Goal: Transaction & Acquisition: Purchase product/service

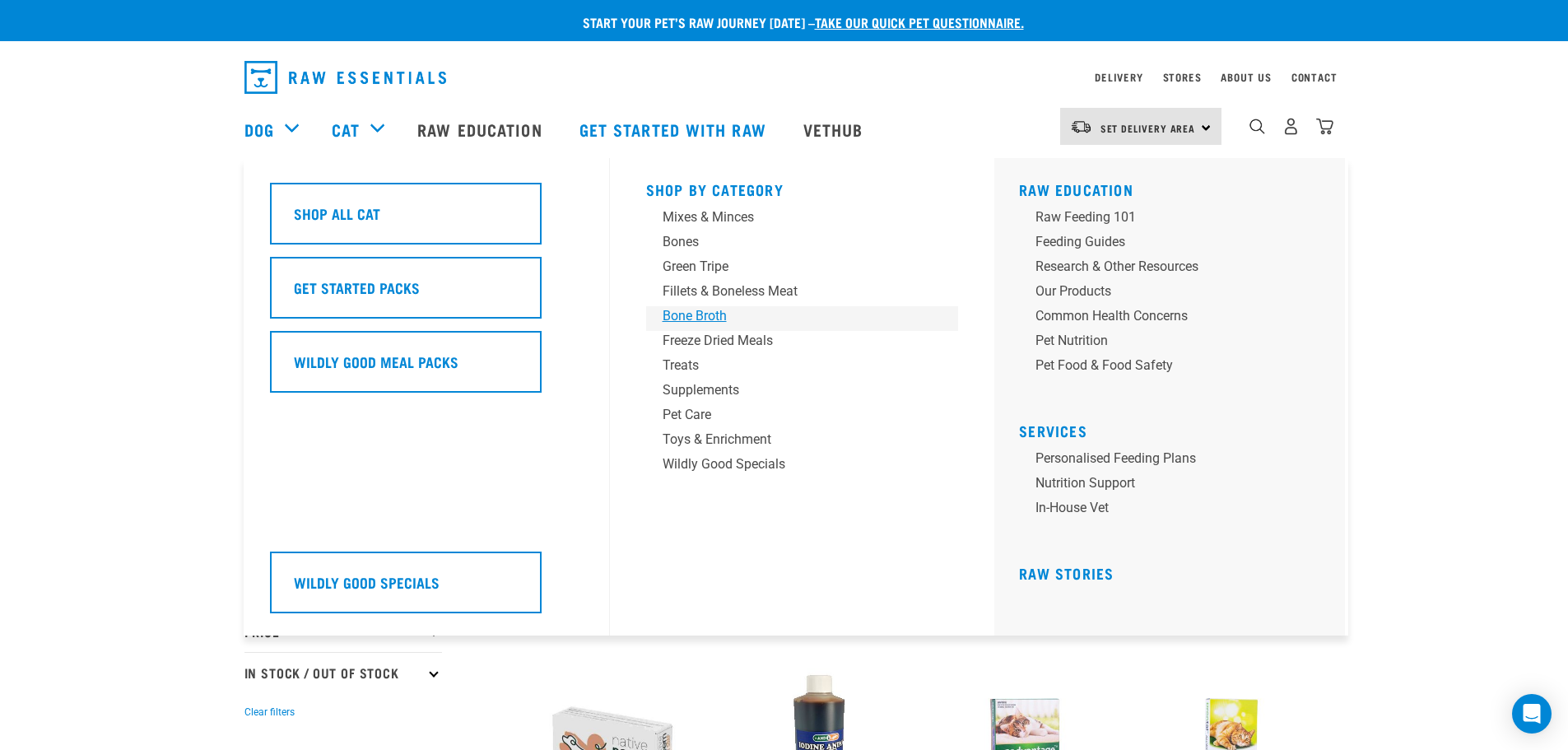
click at [686, 315] on div "Bone Broth" at bounding box center [791, 316] width 257 height 20
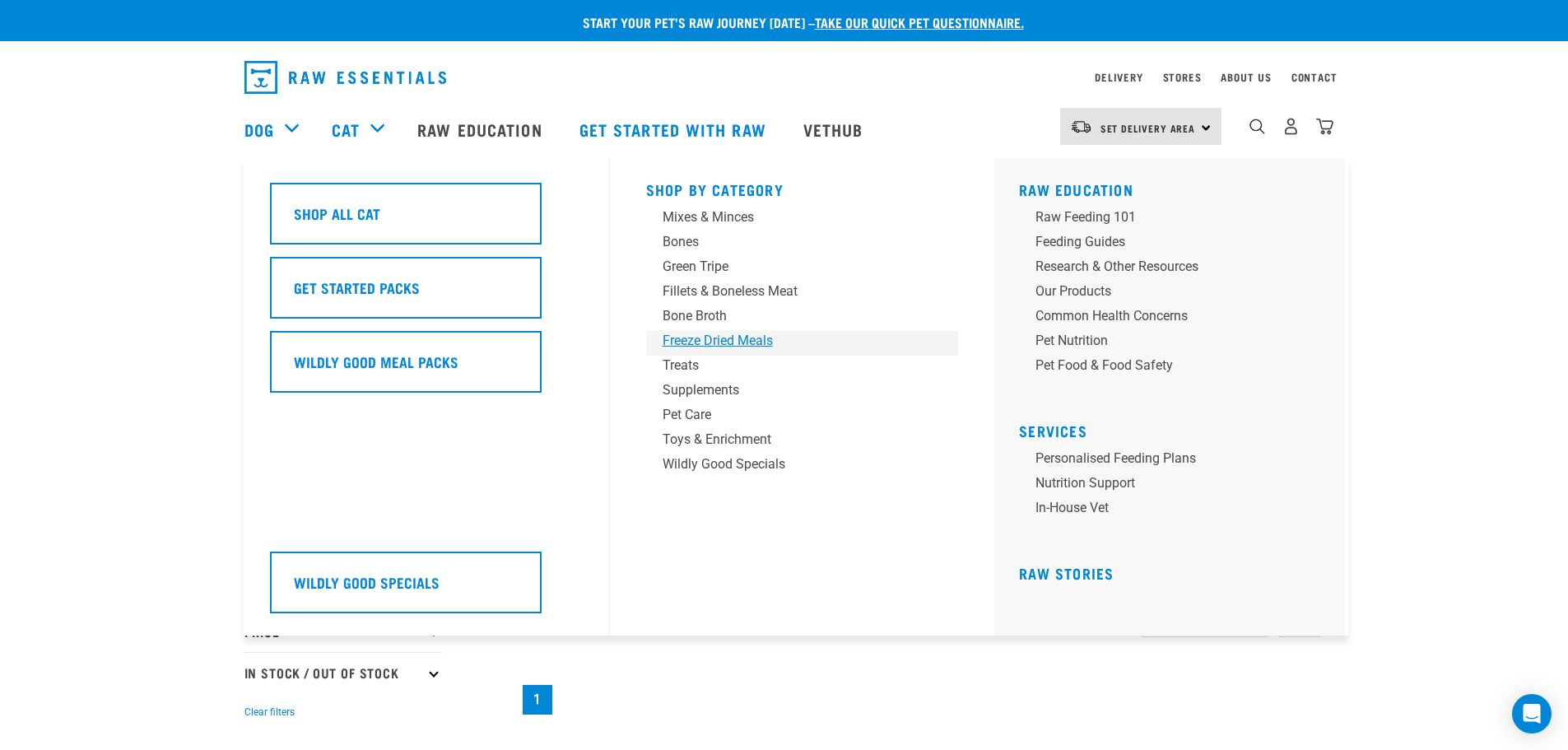
click at [676, 343] on div "Freeze Dried Meals" at bounding box center [791, 341] width 257 height 20
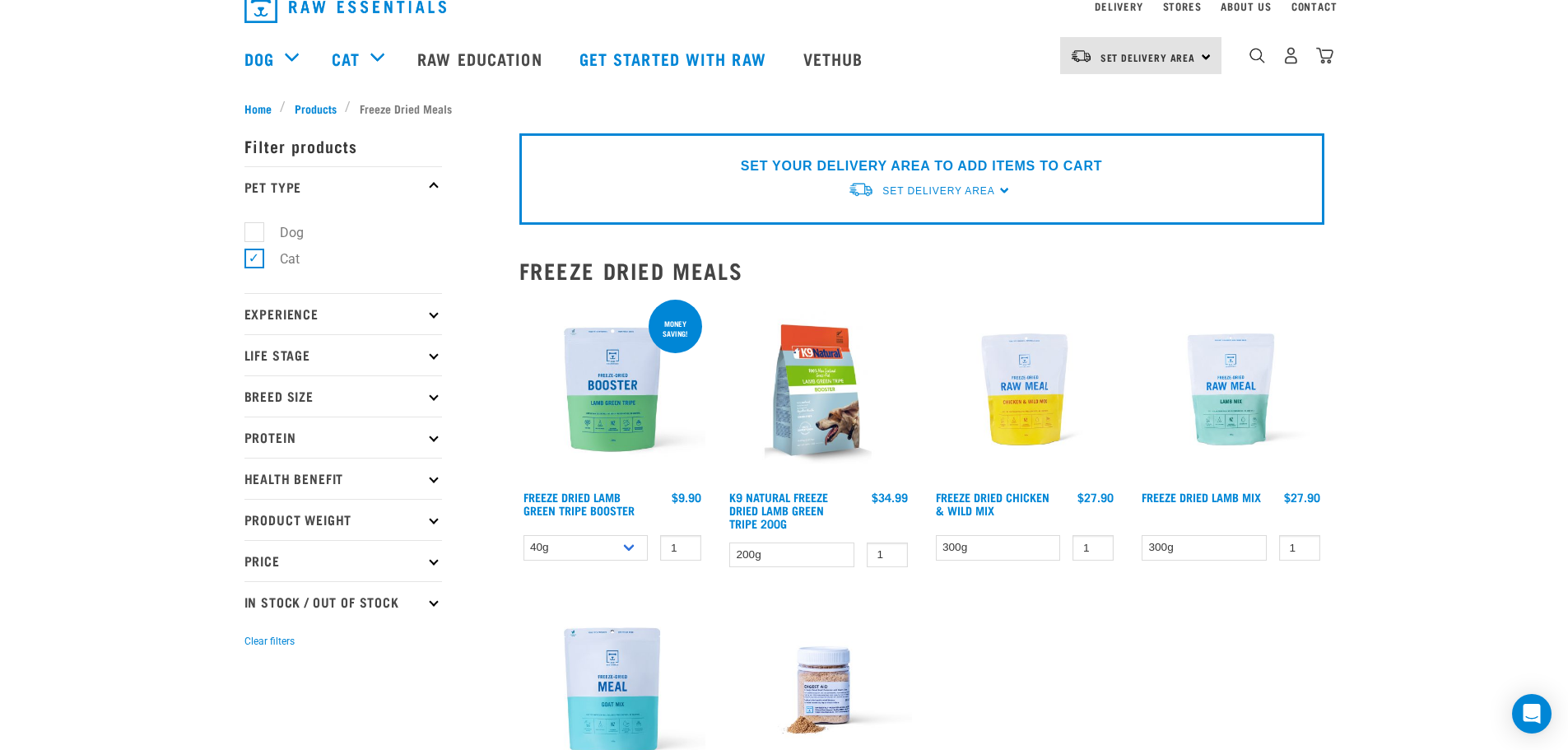
scroll to position [164, 0]
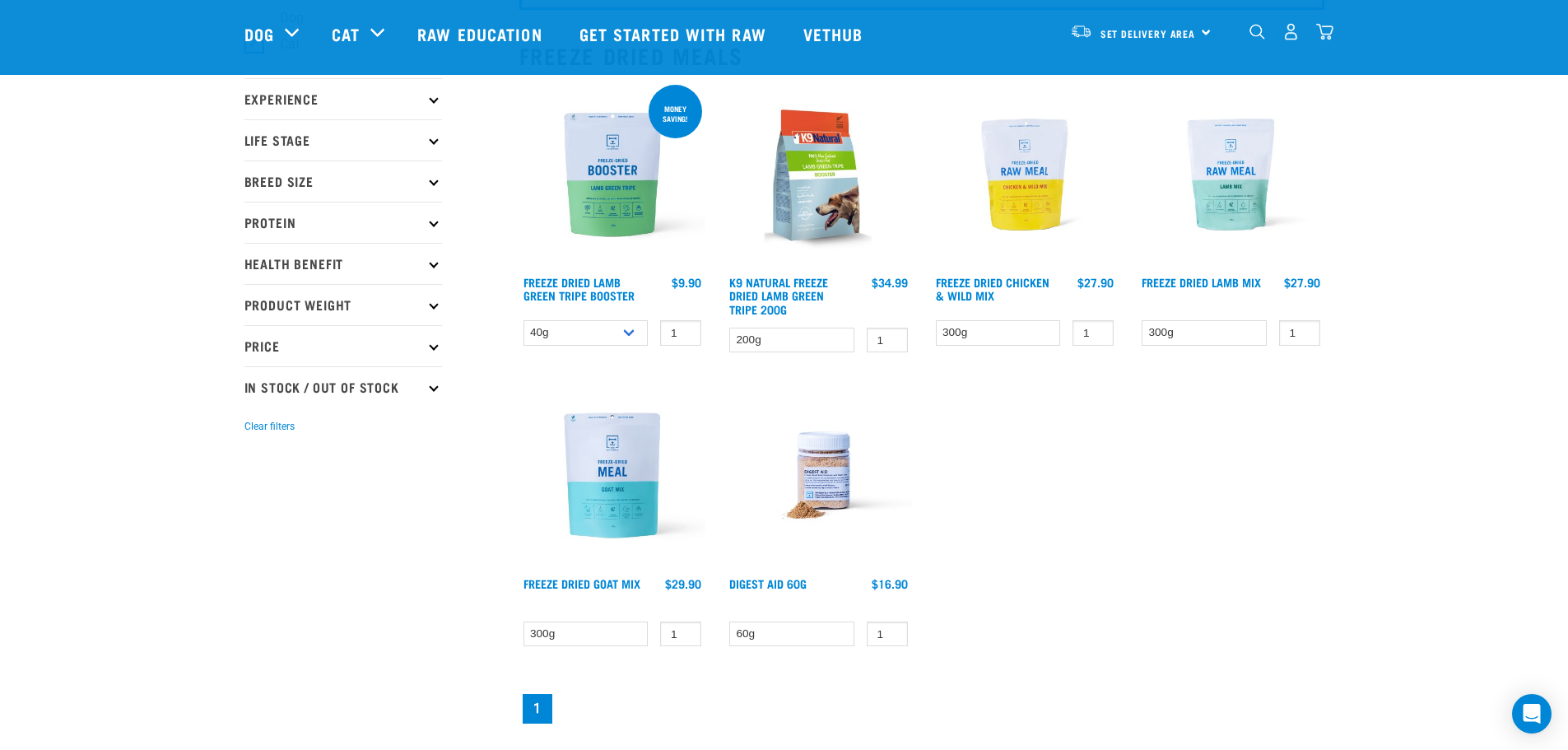
click at [1029, 185] on img at bounding box center [1025, 175] width 187 height 187
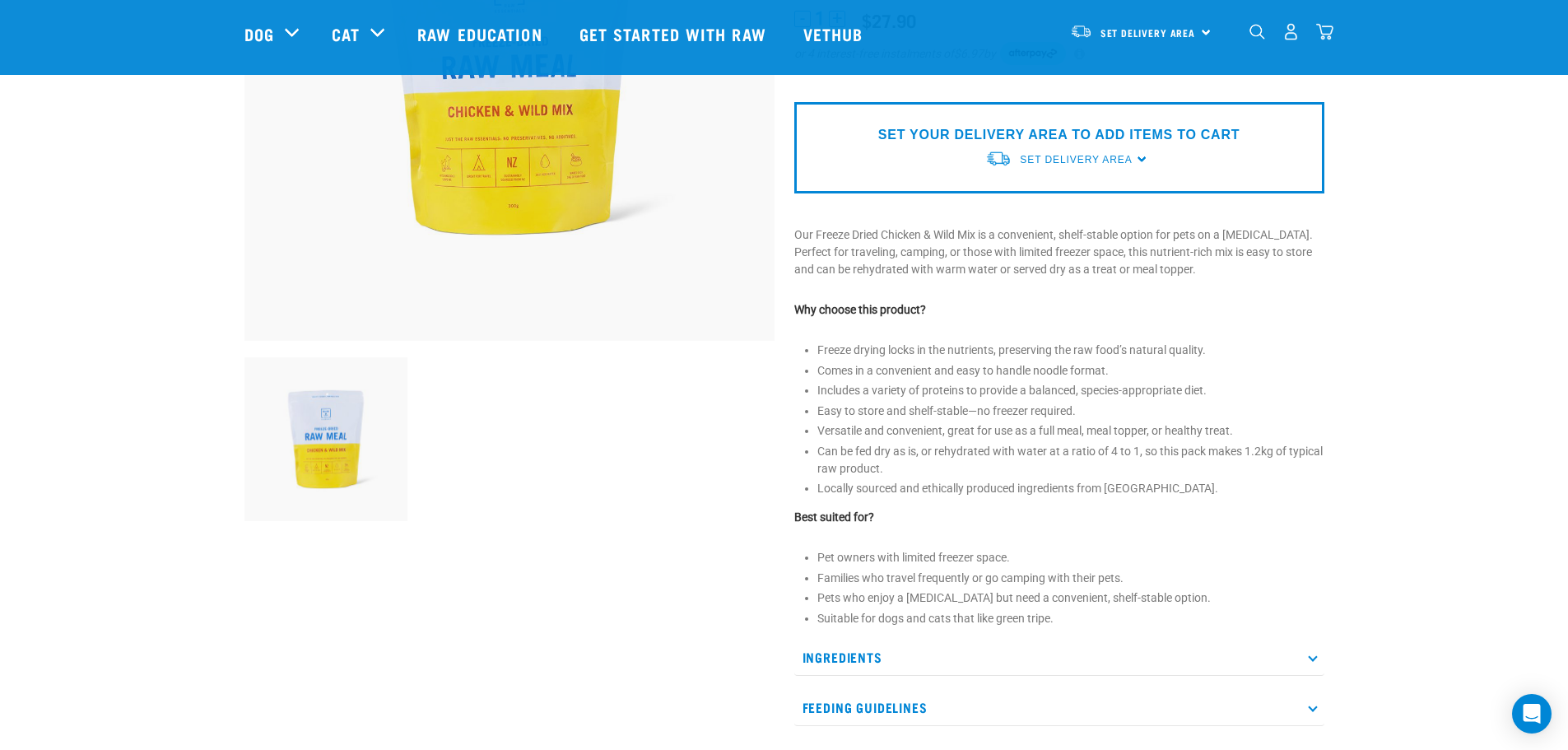
scroll to position [412, 0]
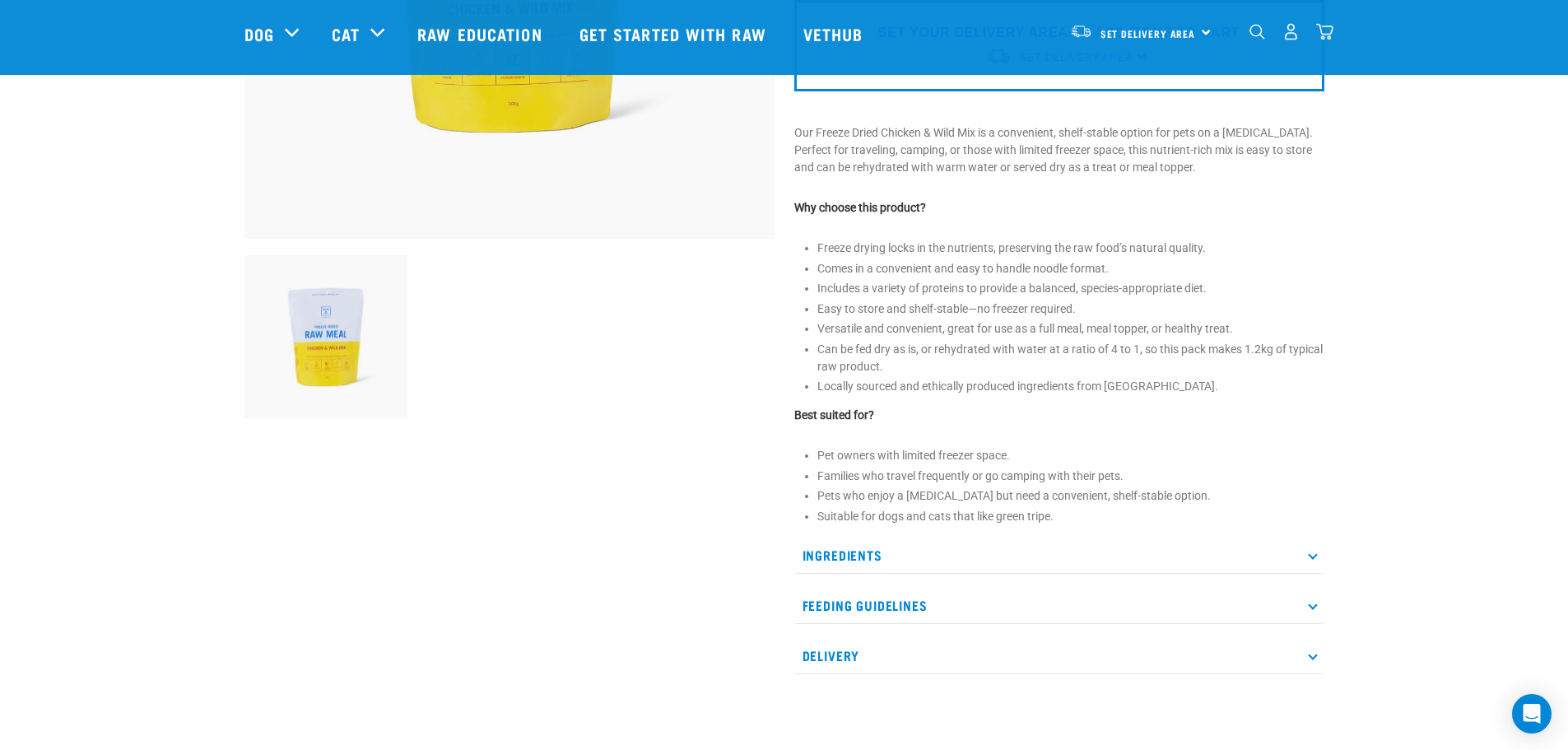
click at [1304, 556] on p "Ingredients" at bounding box center [1059, 555] width 530 height 37
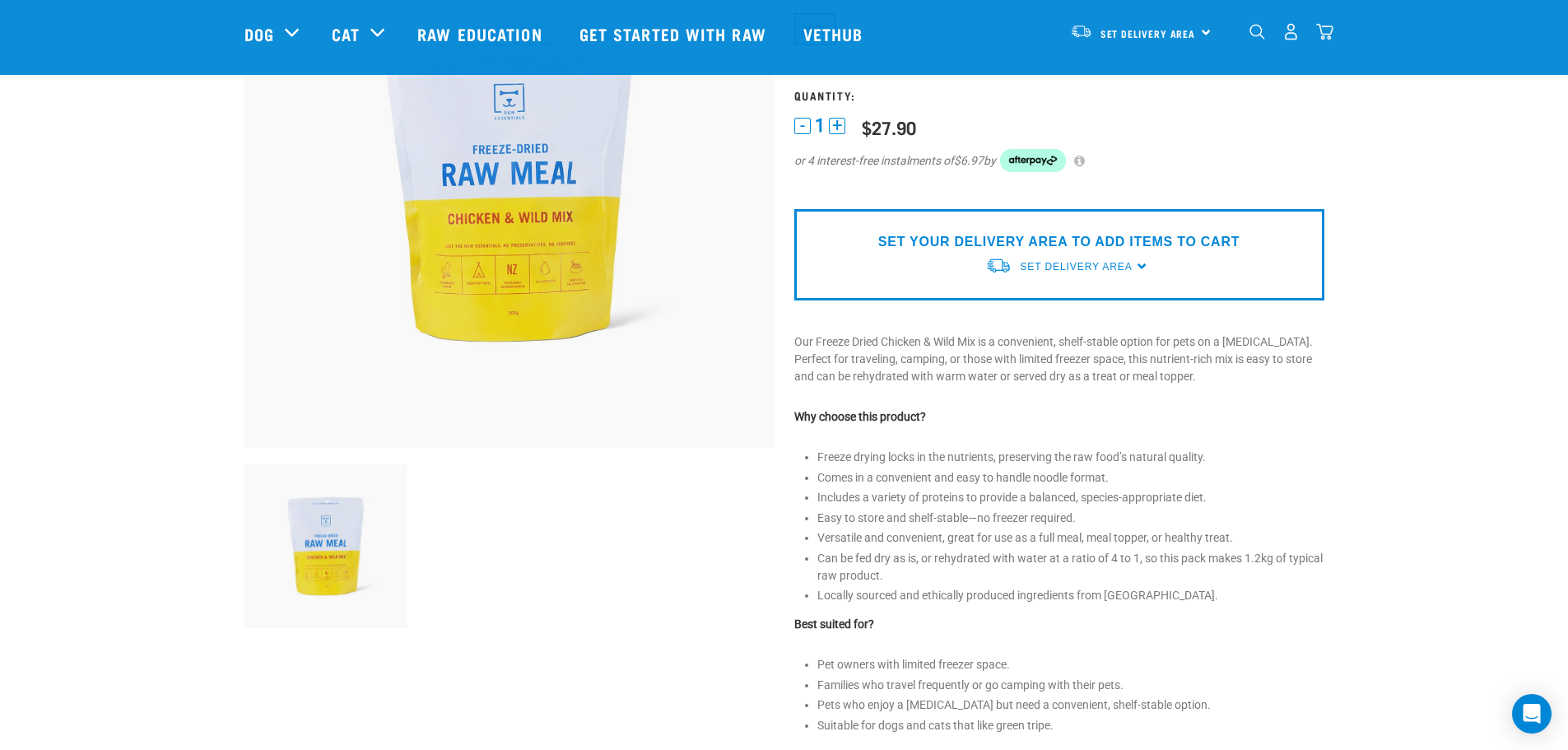
scroll to position [82, 0]
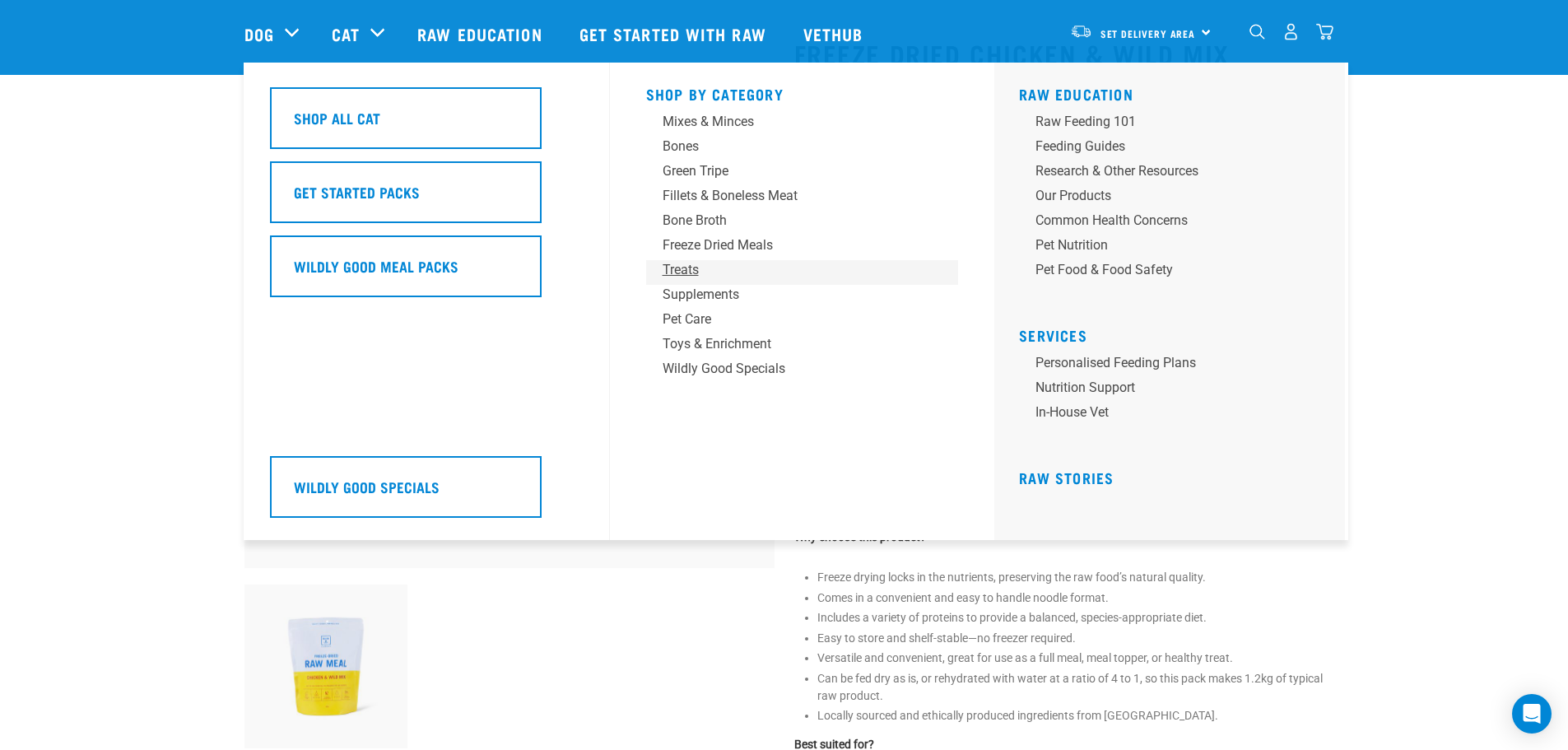
click at [686, 270] on div "Treats" at bounding box center [791, 270] width 257 height 20
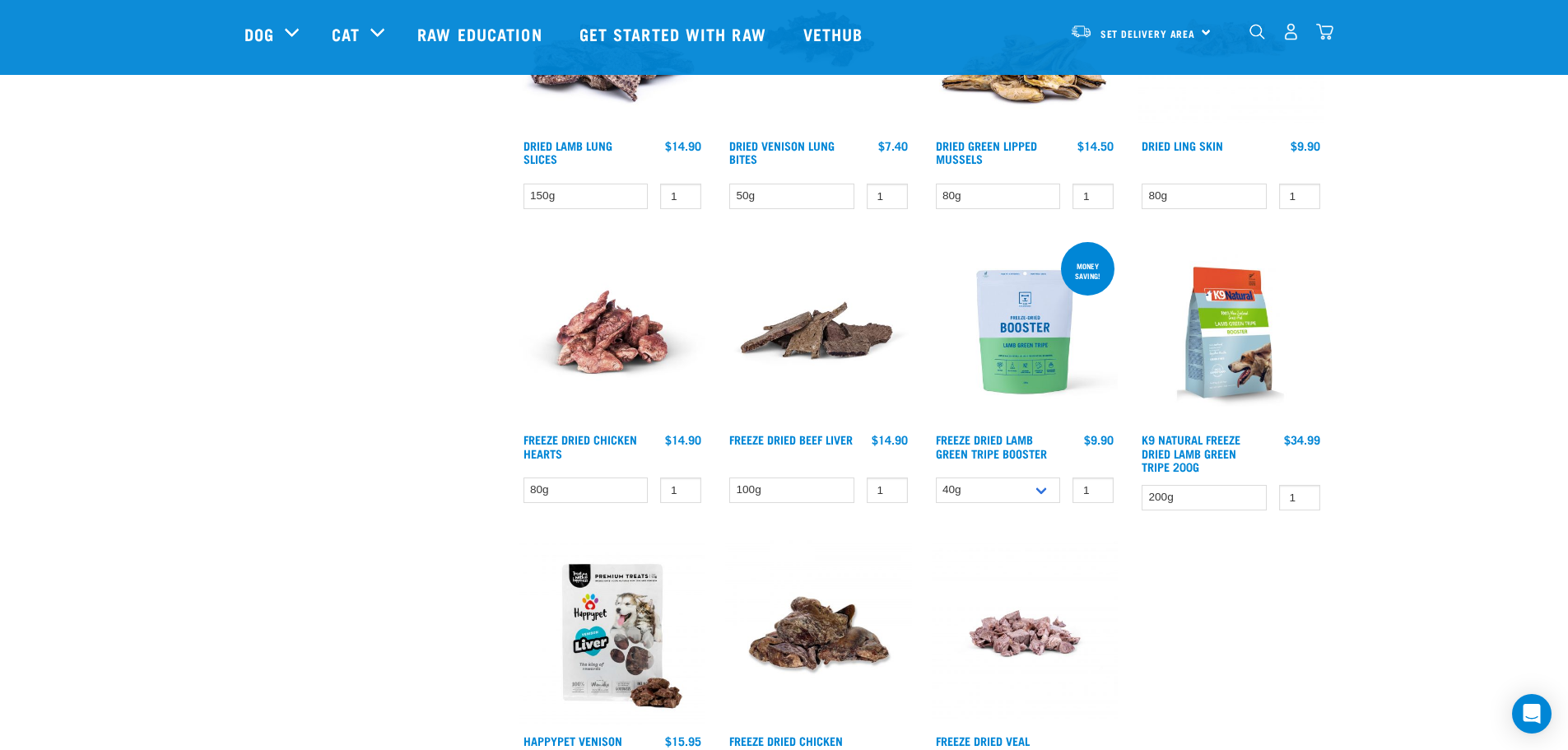
scroll to position [988, 0]
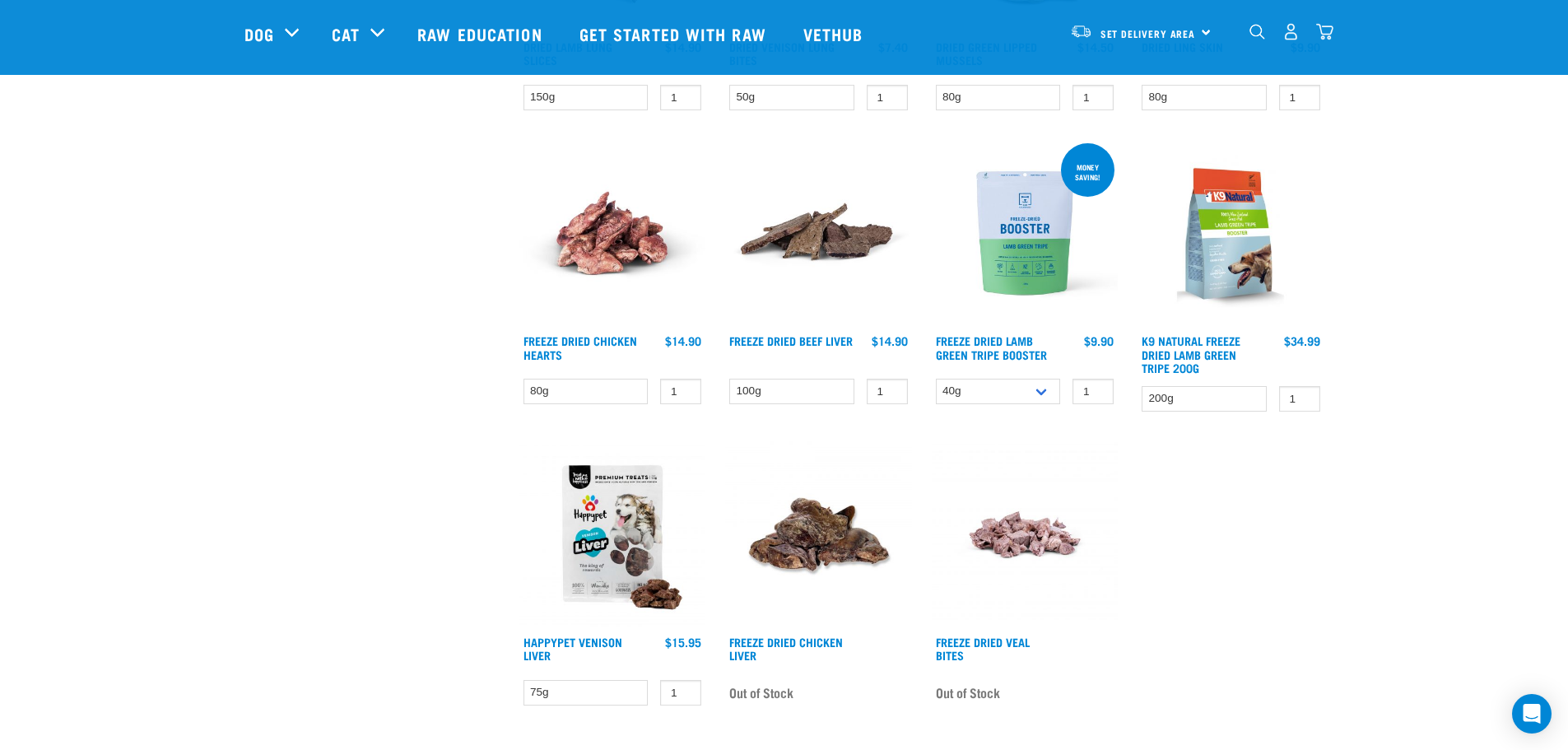
click at [615, 255] on img at bounding box center [613, 233] width 187 height 187
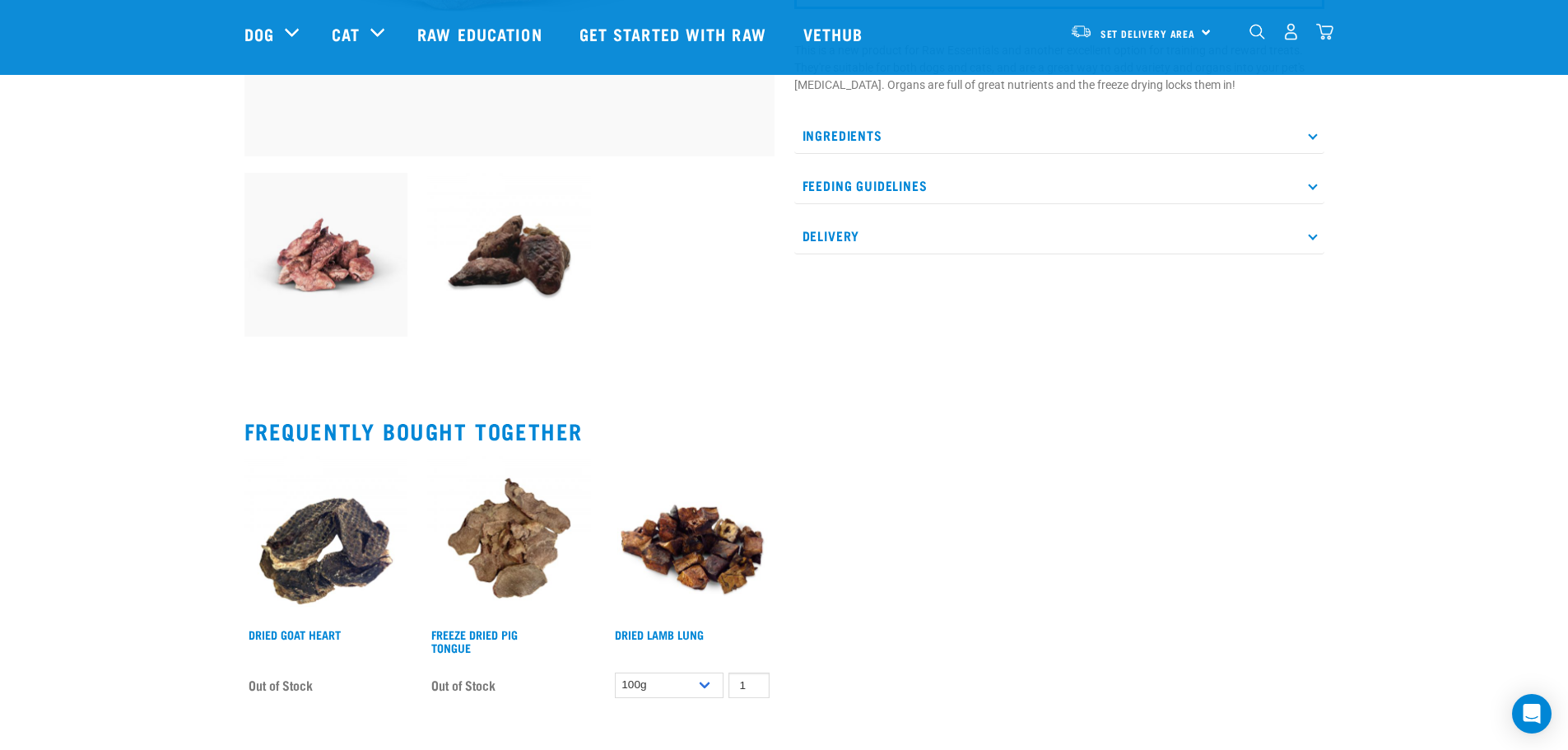
scroll to position [330, 0]
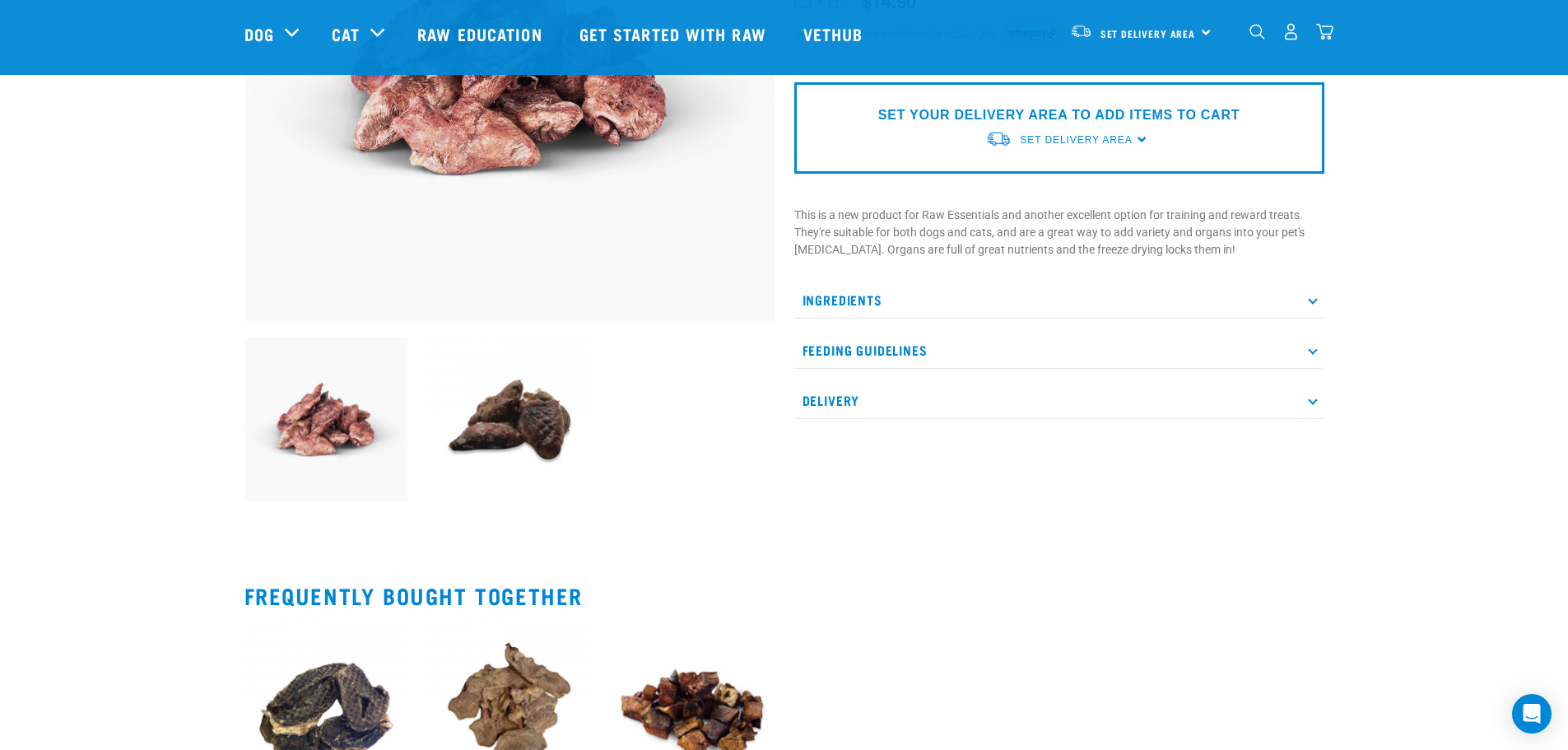
click at [1316, 301] on icon at bounding box center [1312, 300] width 9 height 9
click at [1303, 418] on p "Feeding Guidelines" at bounding box center [1059, 420] width 530 height 37
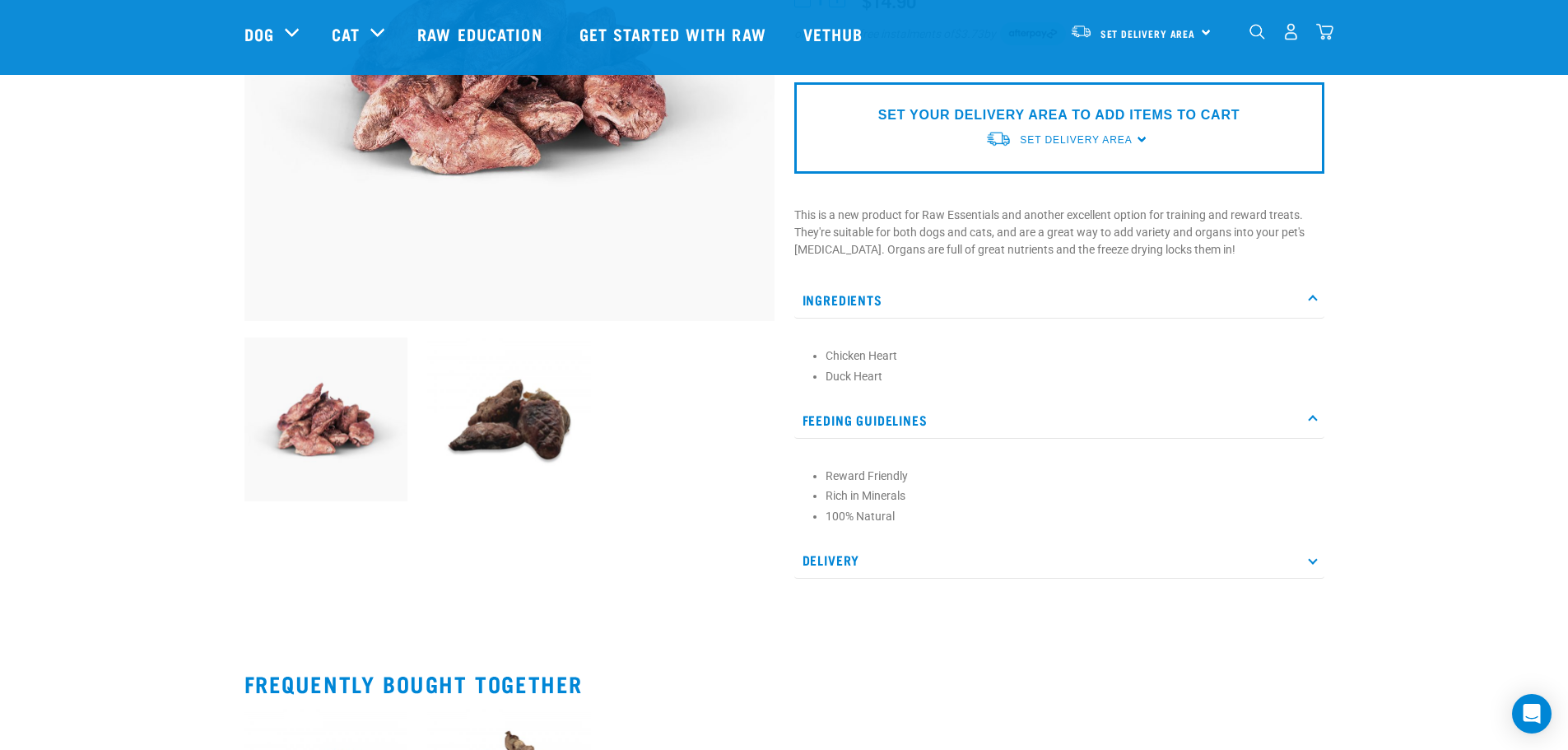
click at [1308, 562] on p "Delivery" at bounding box center [1059, 560] width 530 height 37
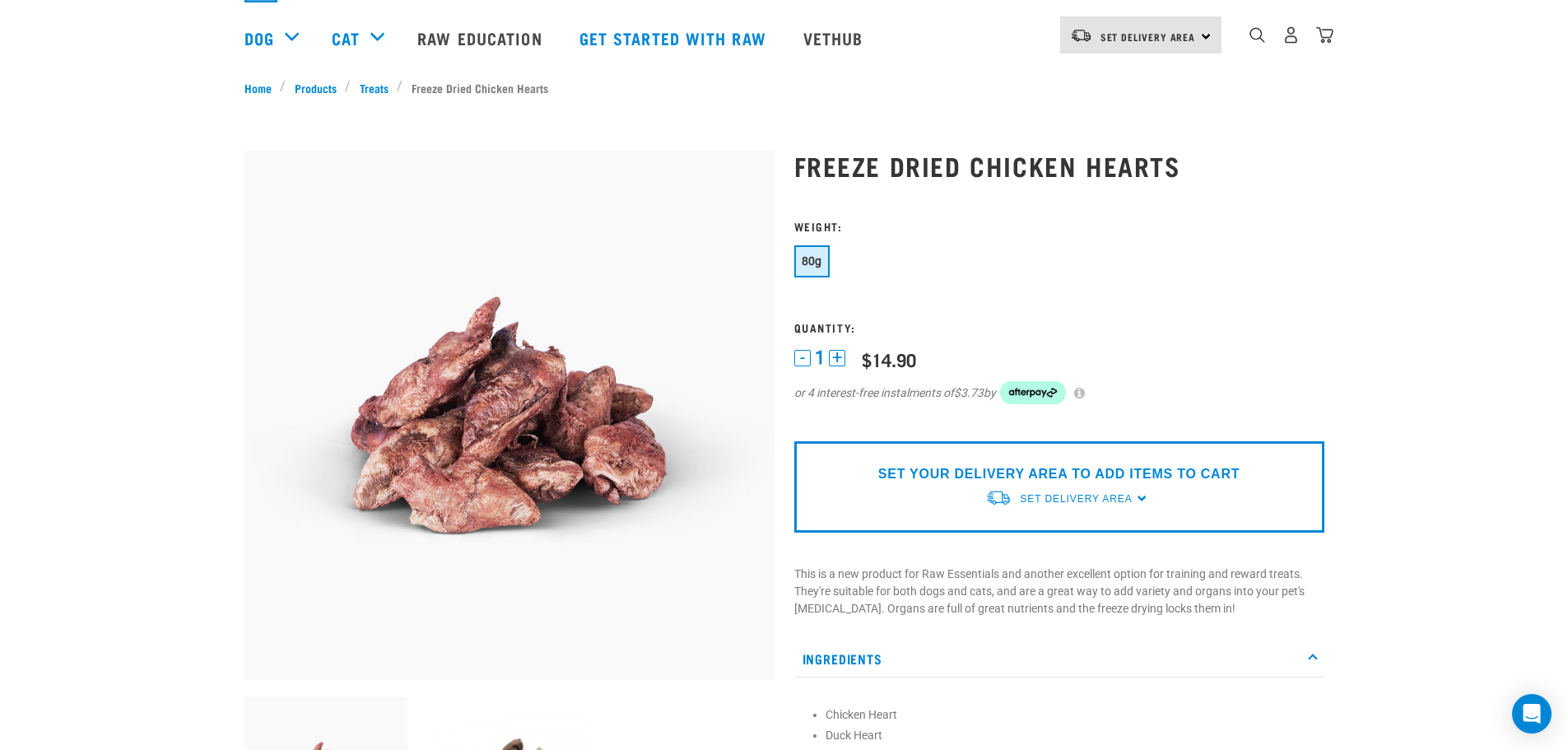
scroll to position [0, 0]
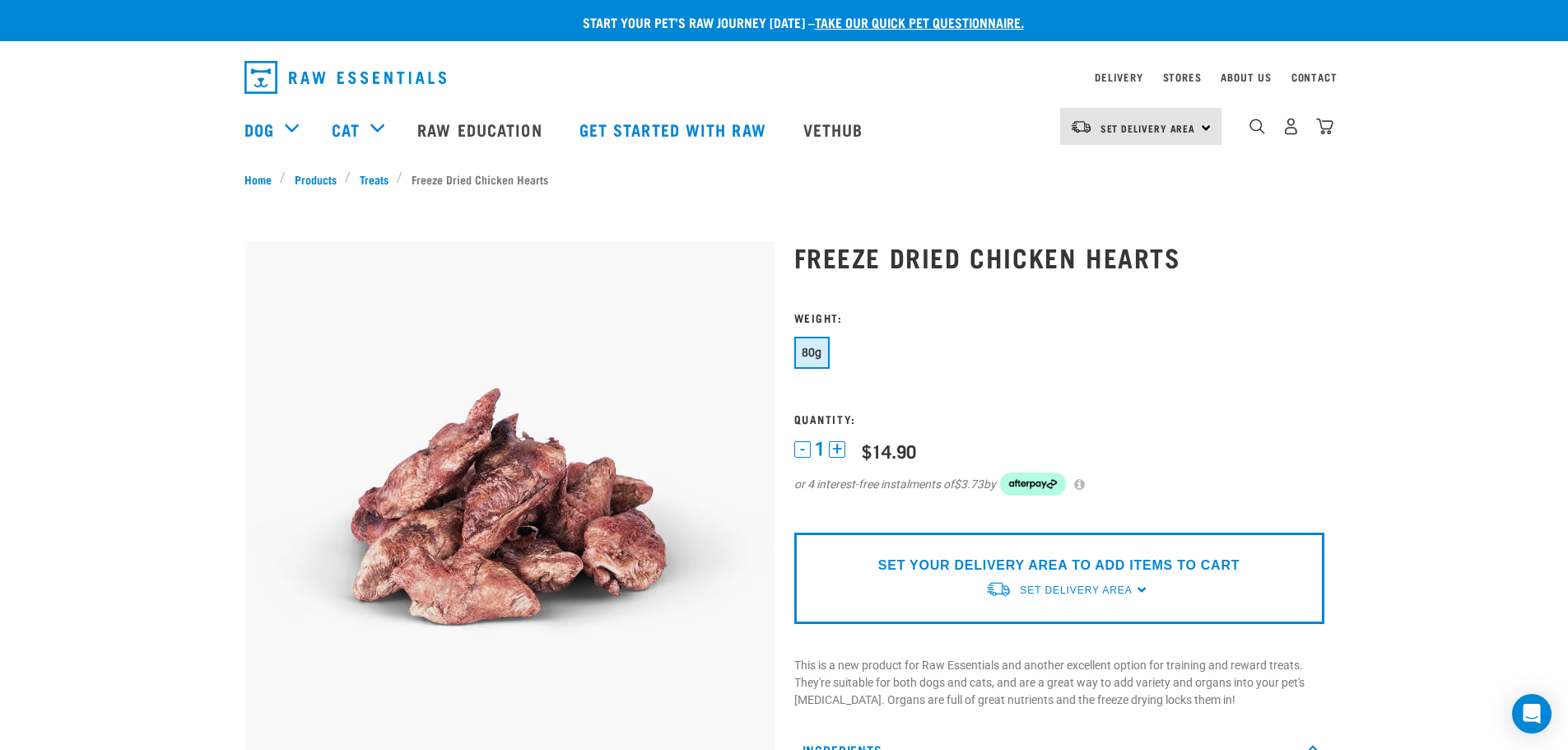
click at [1207, 123] on div "Set Delivery Area North Island South Island" at bounding box center [1140, 126] width 161 height 37
click at [1133, 170] on link "[GEOGRAPHIC_DATA]" at bounding box center [1138, 173] width 158 height 36
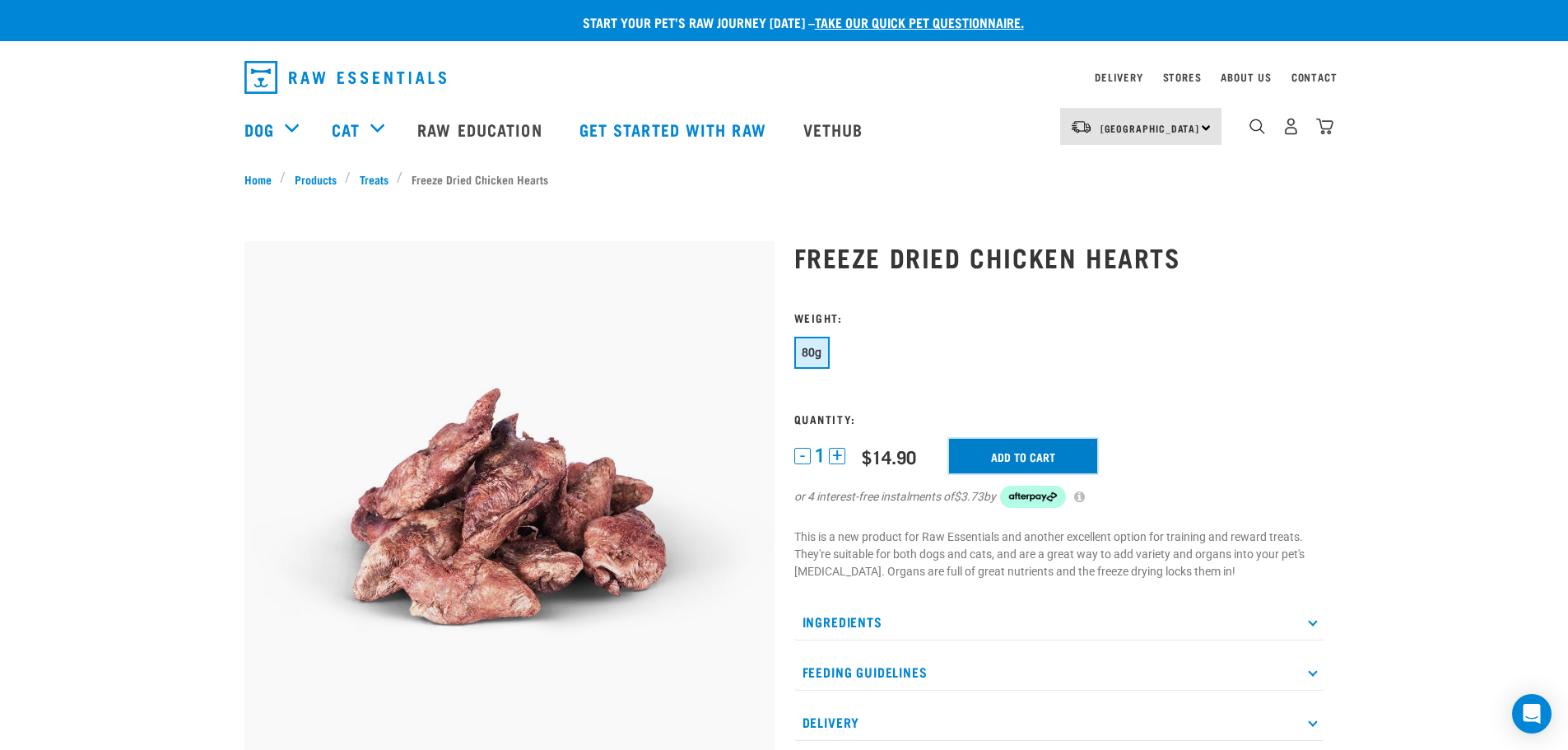
click at [1023, 446] on input "Add to cart" at bounding box center [1023, 456] width 148 height 34
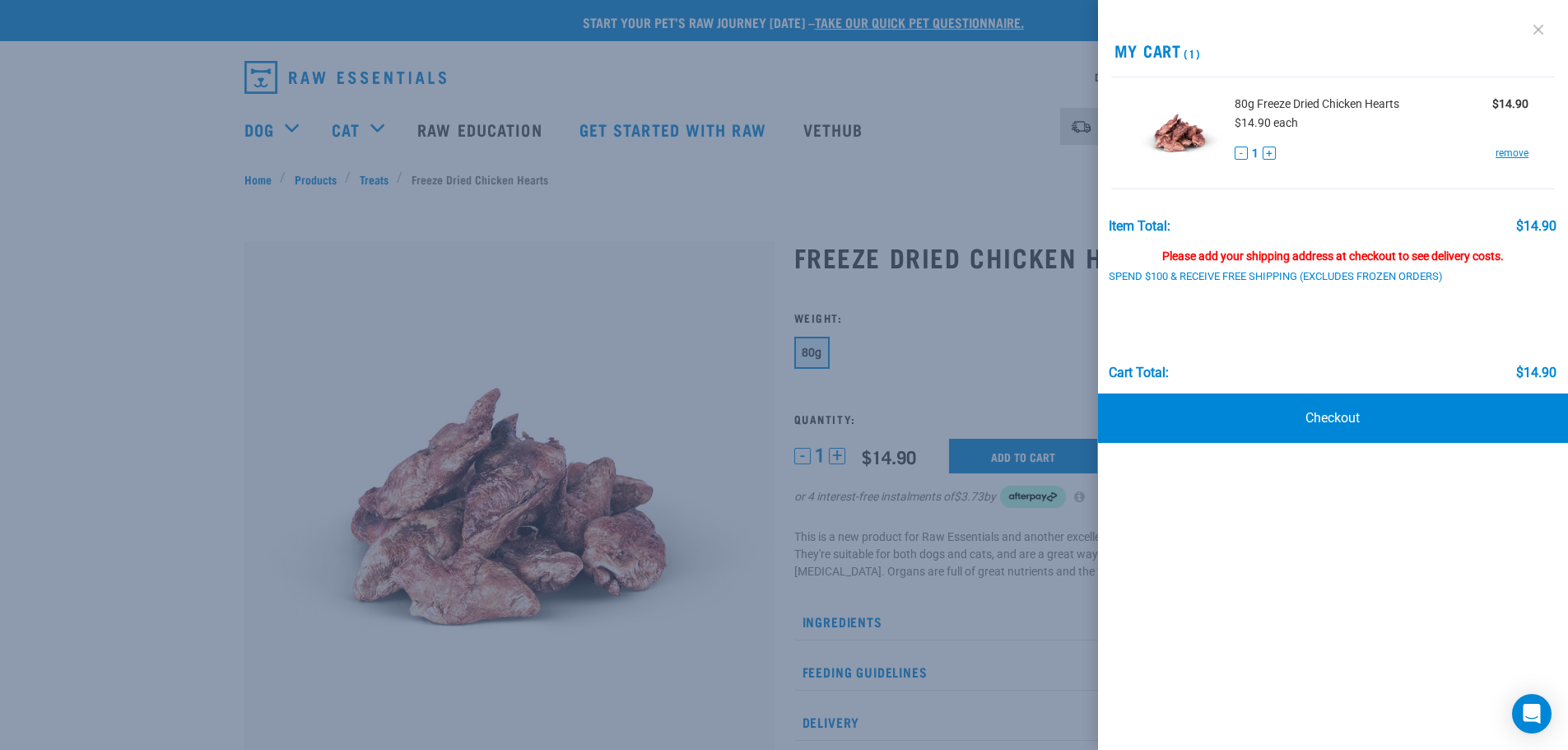
click at [1536, 29] on link at bounding box center [1538, 29] width 27 height 27
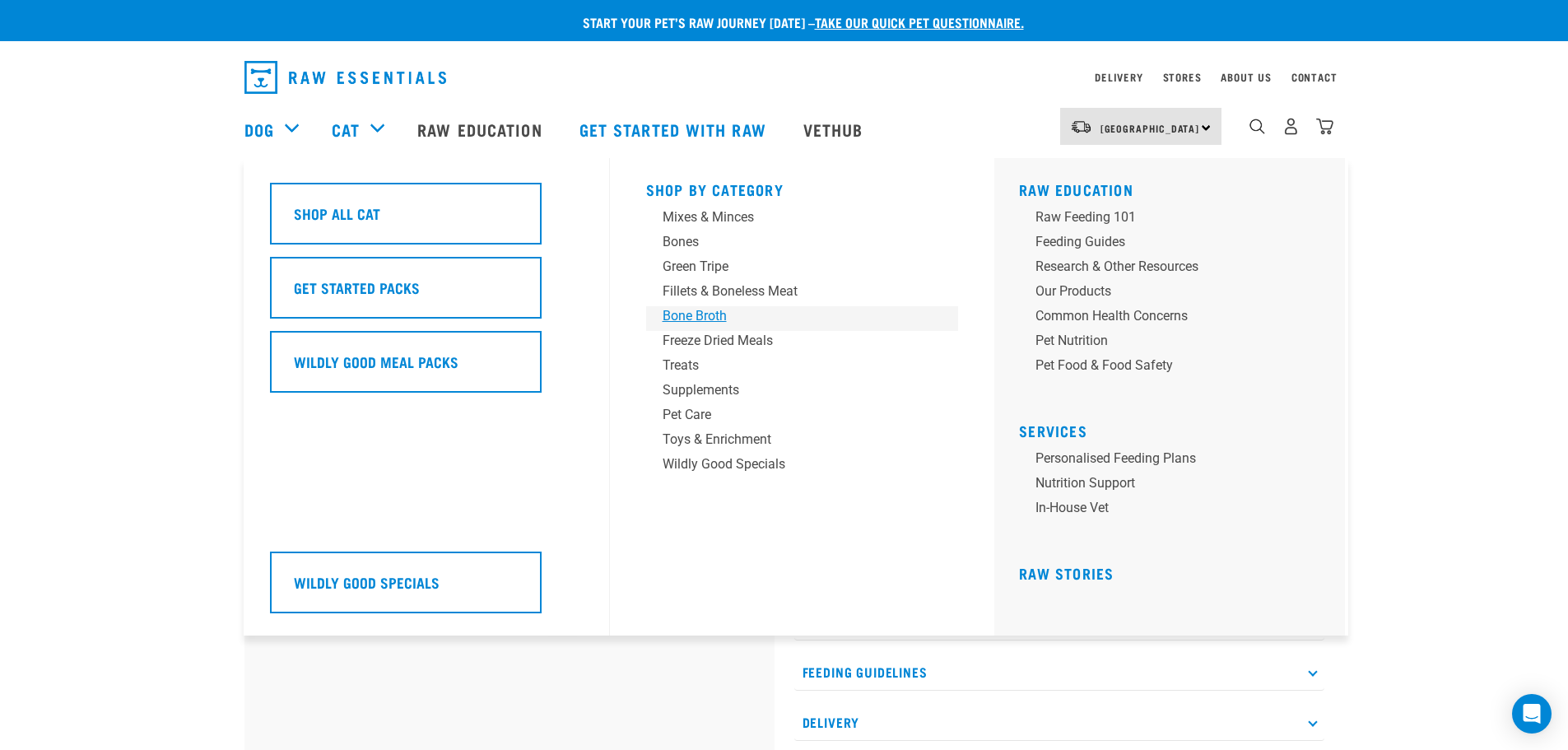
click at [704, 316] on div "Bone Broth" at bounding box center [791, 316] width 257 height 20
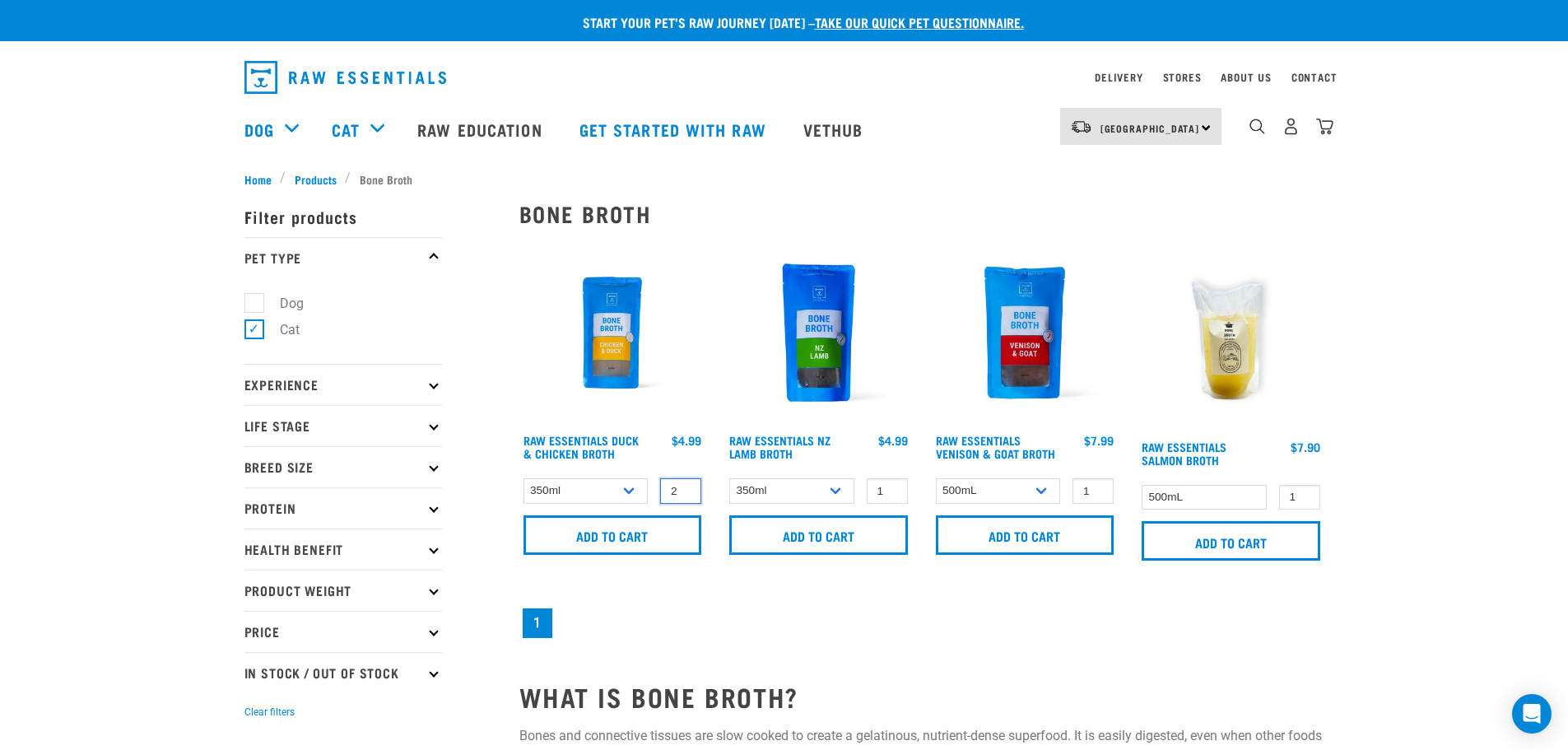
click at [682, 488] on input "2" at bounding box center [680, 491] width 41 height 26
click at [683, 489] on input "3" at bounding box center [680, 491] width 41 height 26
type input "4"
click at [687, 489] on input "4" at bounding box center [680, 491] width 41 height 26
click at [616, 537] on input "Add to cart" at bounding box center [613, 535] width 179 height 39
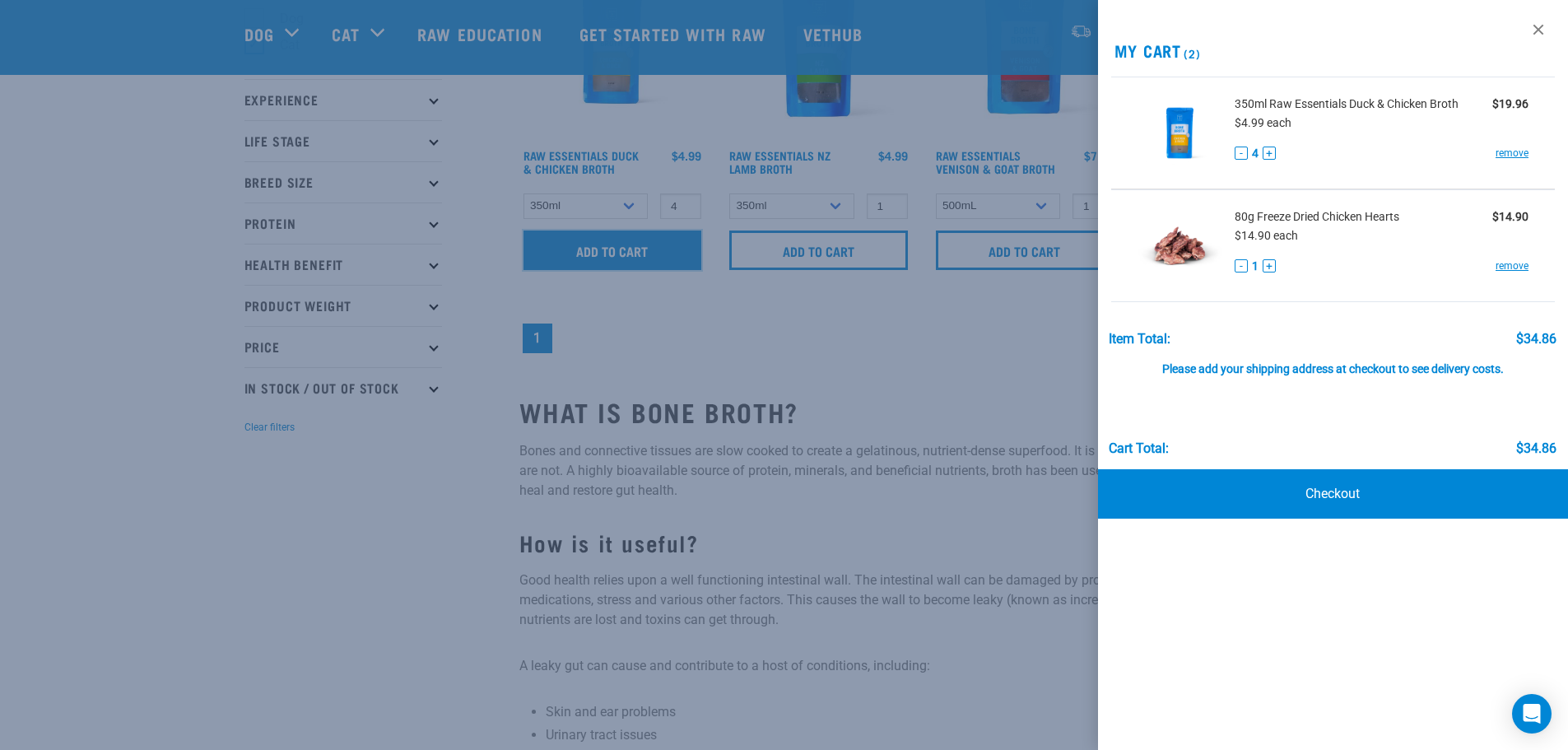
scroll to position [164, 0]
click at [1538, 24] on link at bounding box center [1538, 29] width 27 height 27
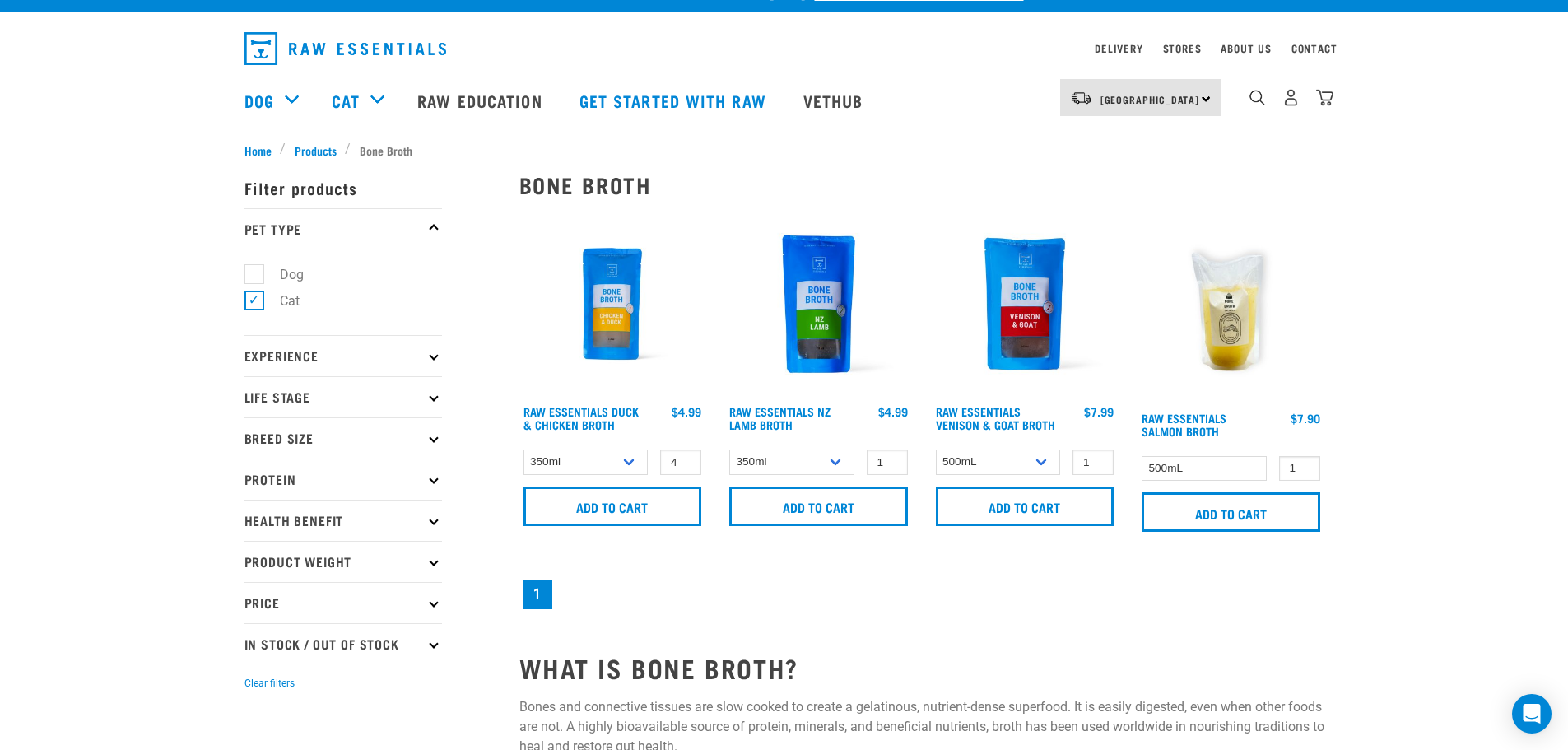
scroll to position [0, 0]
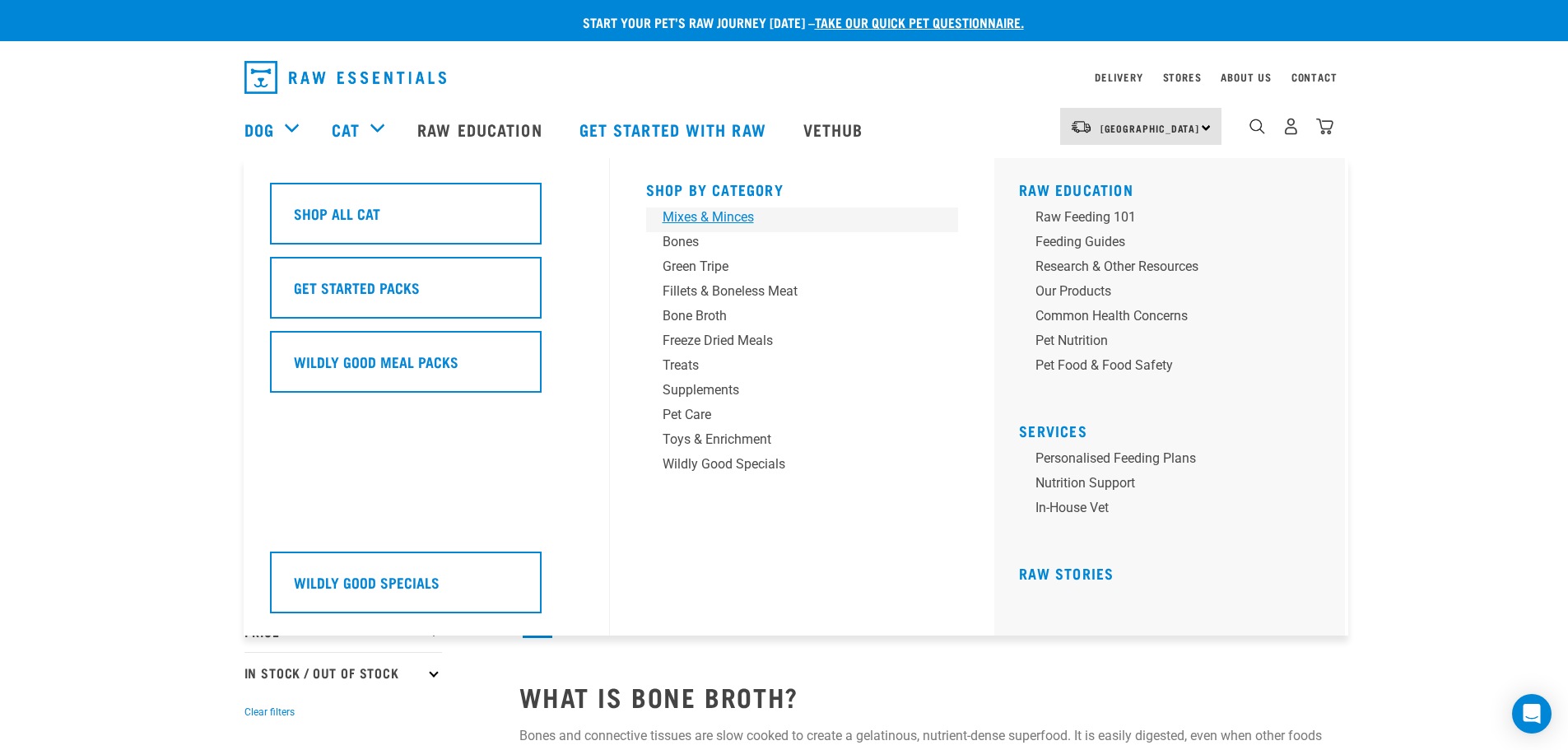
click at [686, 214] on div "Mixes & Minces" at bounding box center [791, 217] width 257 height 20
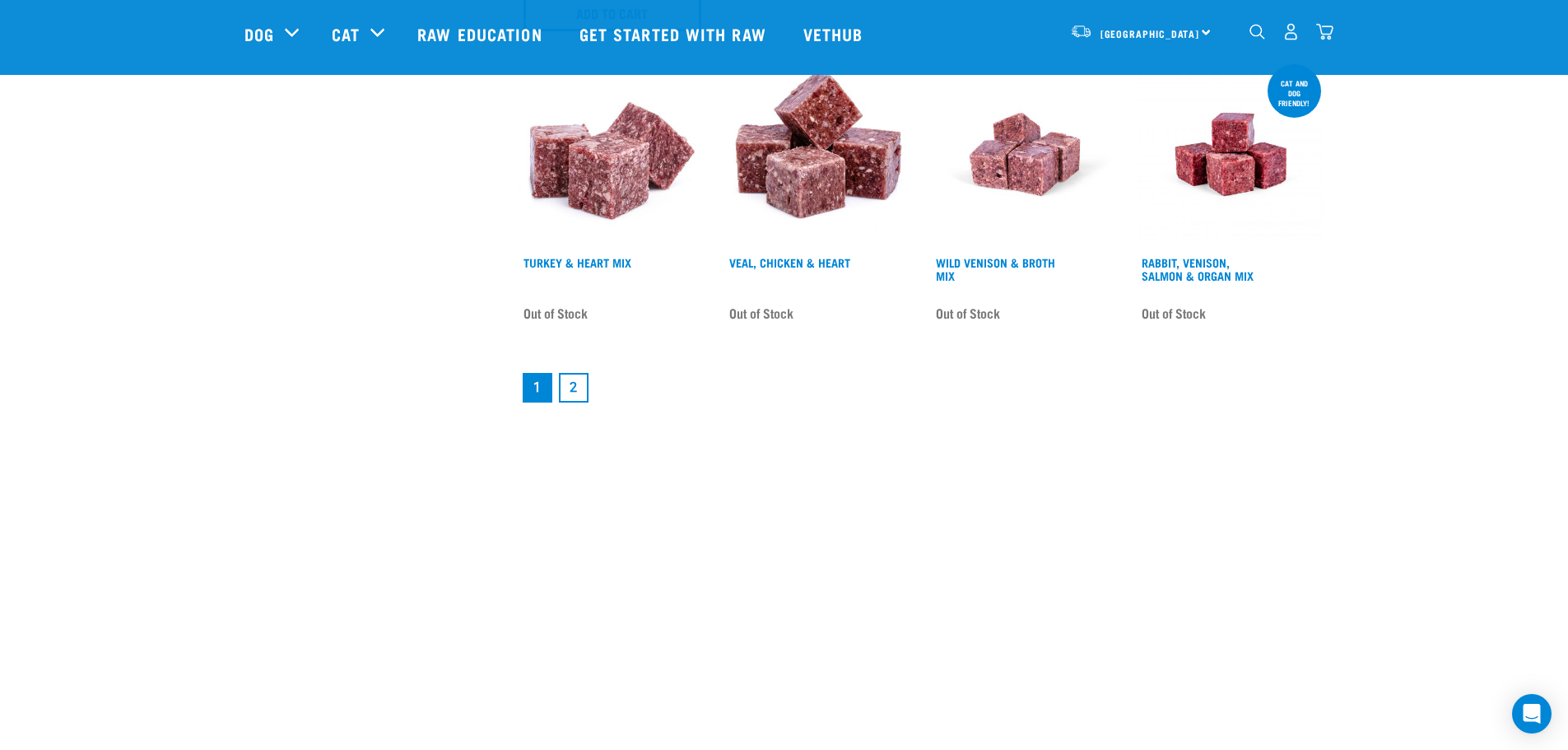
scroll to position [2552, 0]
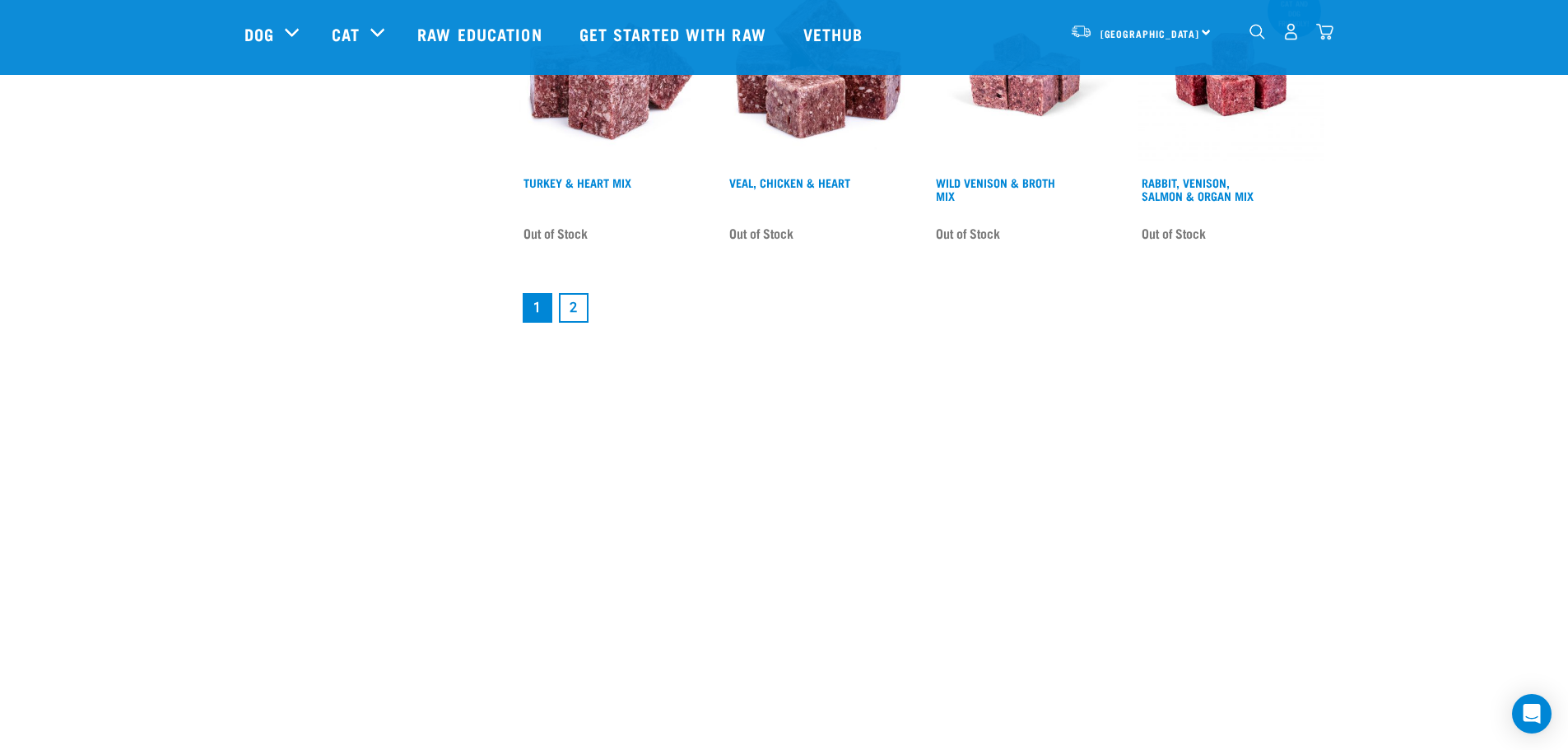
click at [567, 305] on link "2" at bounding box center [573, 307] width 30 height 30
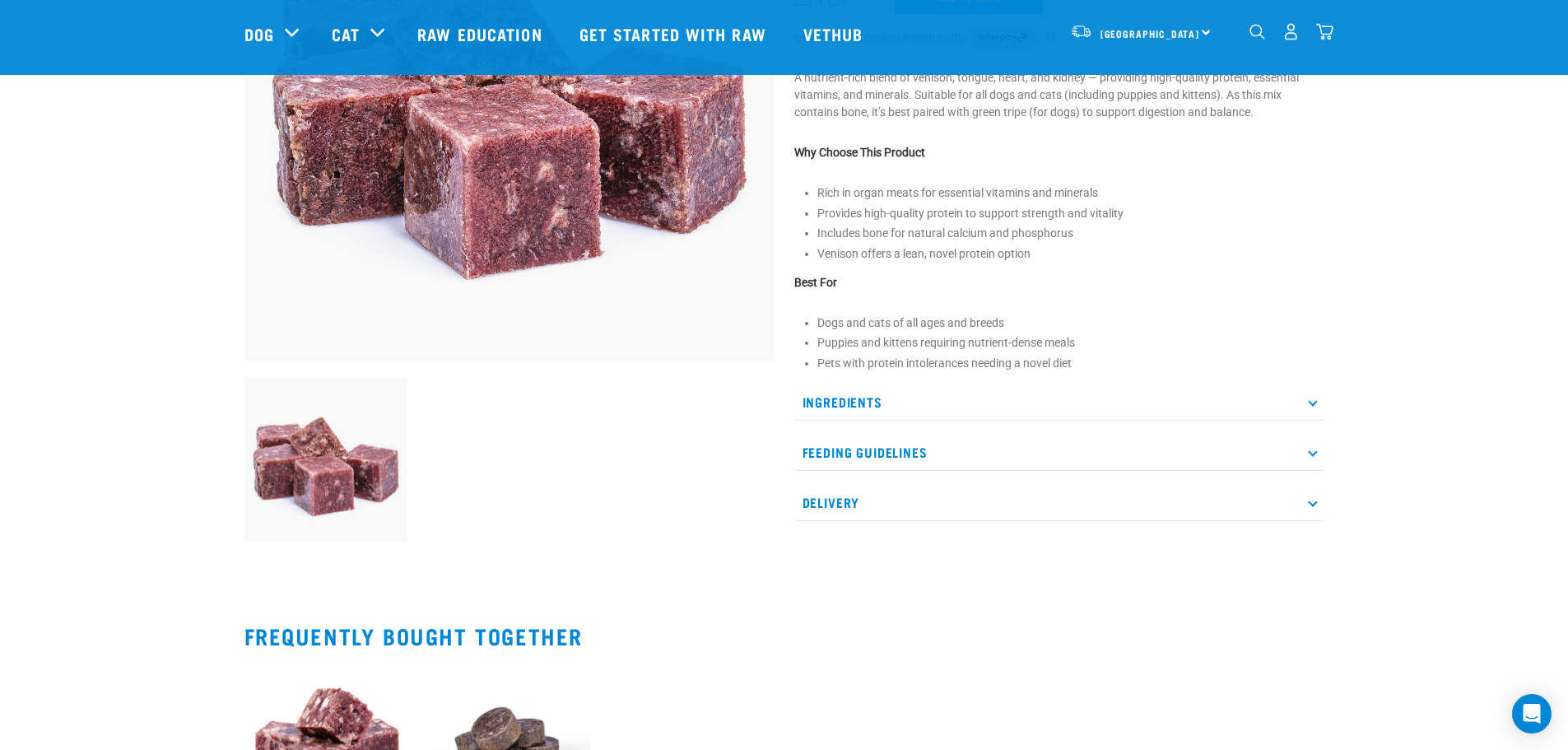
scroll to position [330, 0]
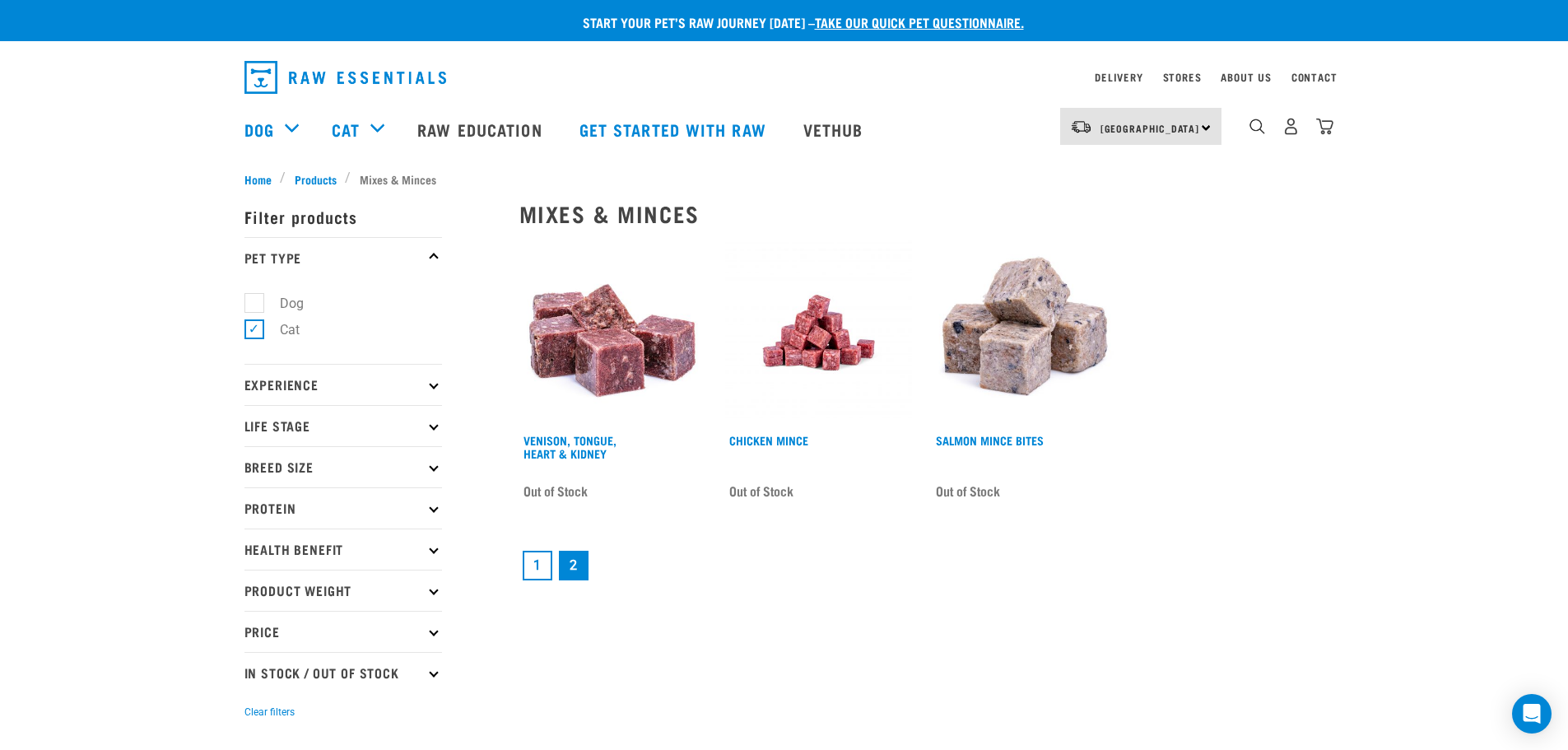
click at [803, 343] on img at bounding box center [818, 333] width 187 height 187
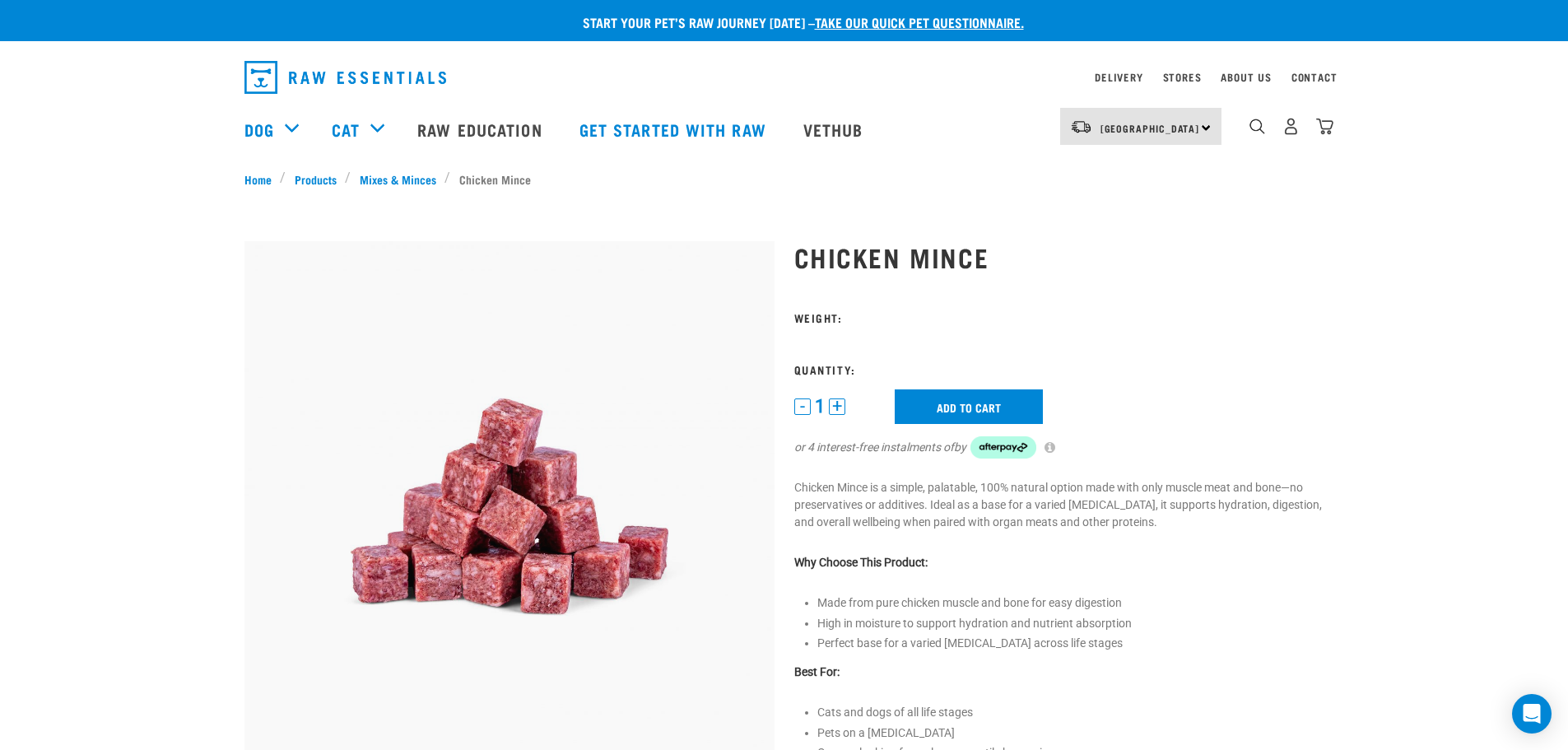
scroll to position [82, 0]
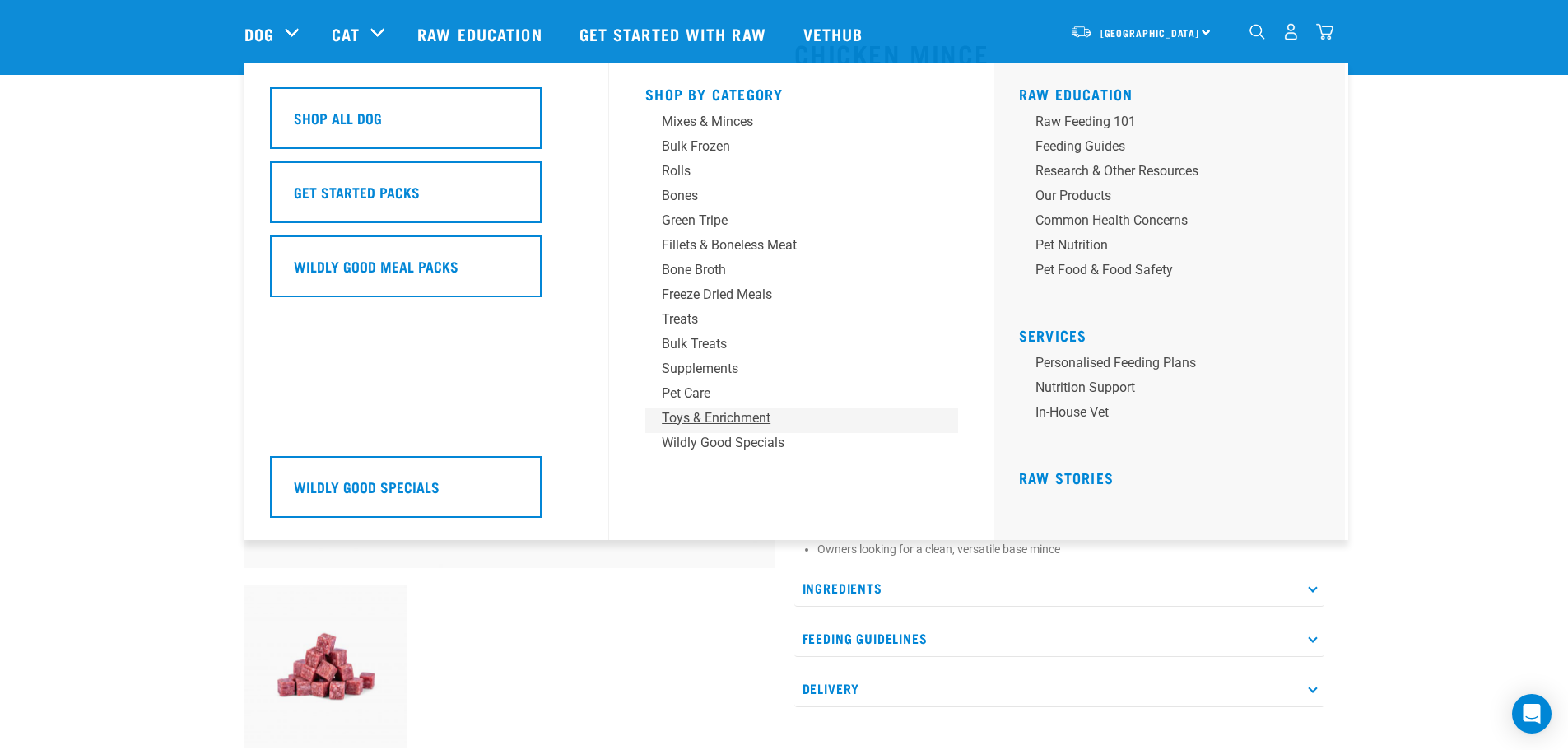
drag, startPoint x: 716, startPoint y: 417, endPoint x: 699, endPoint y: 418, distance: 17.0
click at [716, 417] on div "Toys & Enrichment" at bounding box center [790, 418] width 257 height 20
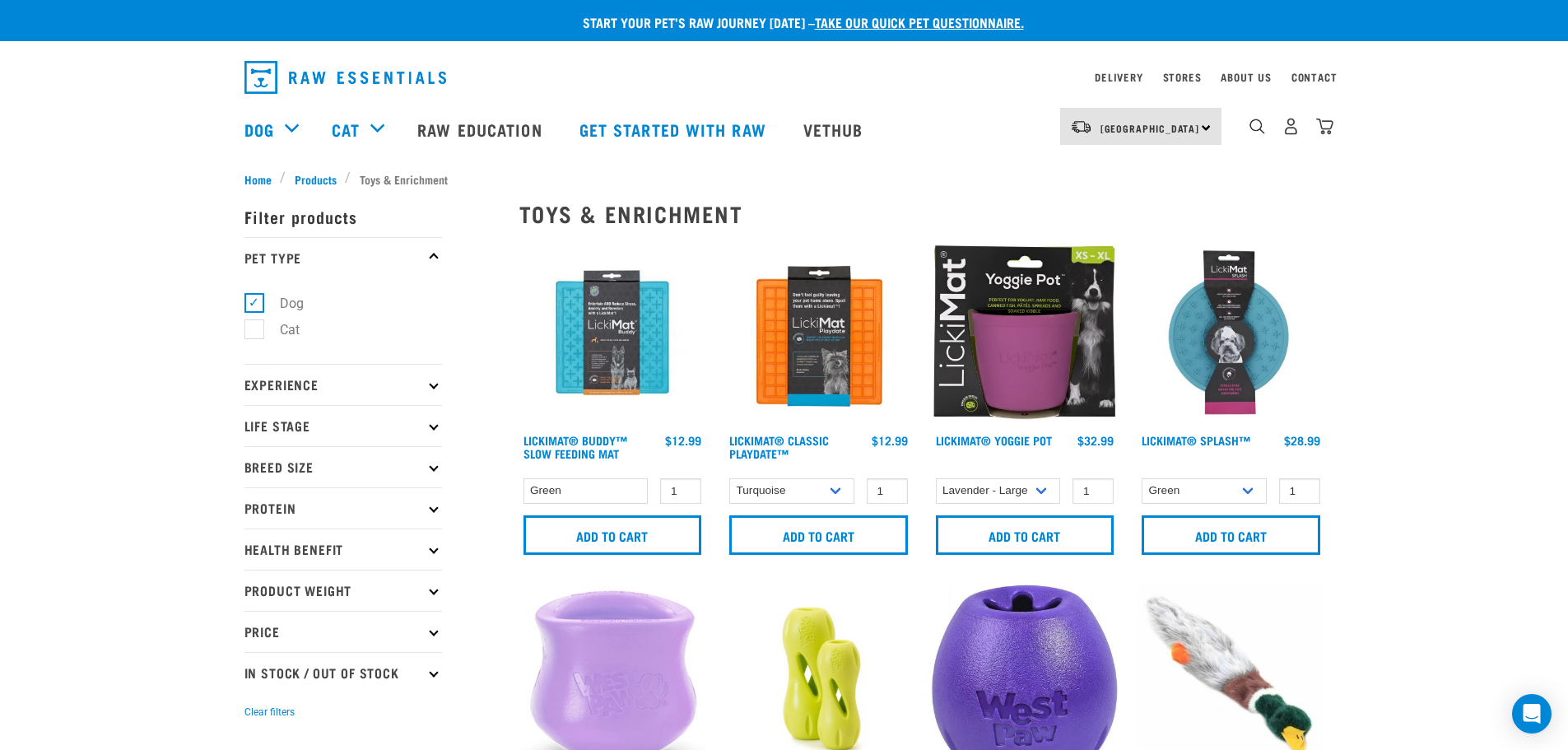
click at [255, 331] on label "Cat" at bounding box center [280, 330] width 53 height 21
click at [255, 331] on input "Cat" at bounding box center [250, 327] width 11 height 11
checkbox input "true"
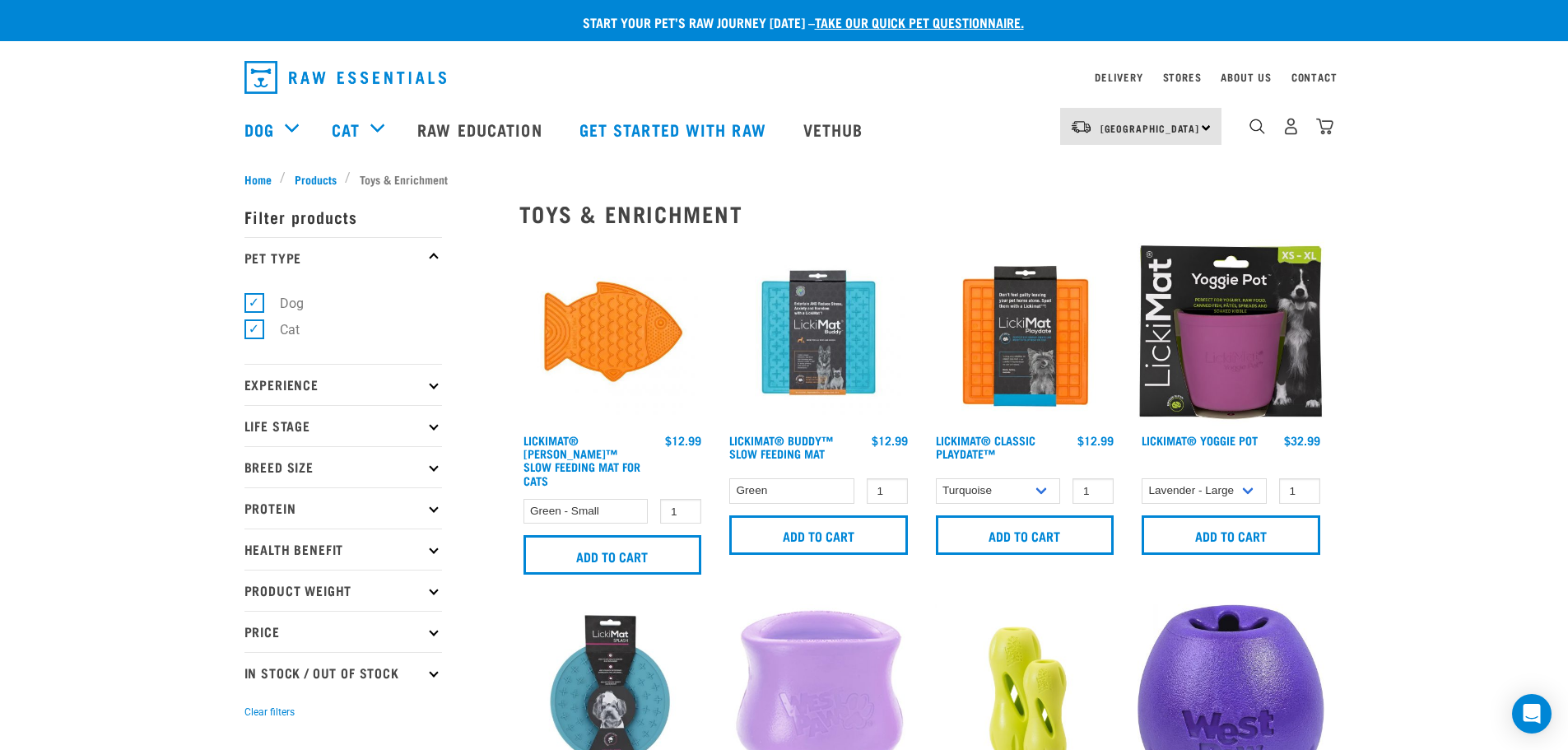
click at [432, 545] on p "Health Benefit" at bounding box center [343, 549] width 198 height 41
drag, startPoint x: 1327, startPoint y: 128, endPoint x: 1306, endPoint y: 136, distance: 22.5
click at [1327, 128] on img "dropdown navigation" at bounding box center [1325, 127] width 17 height 17
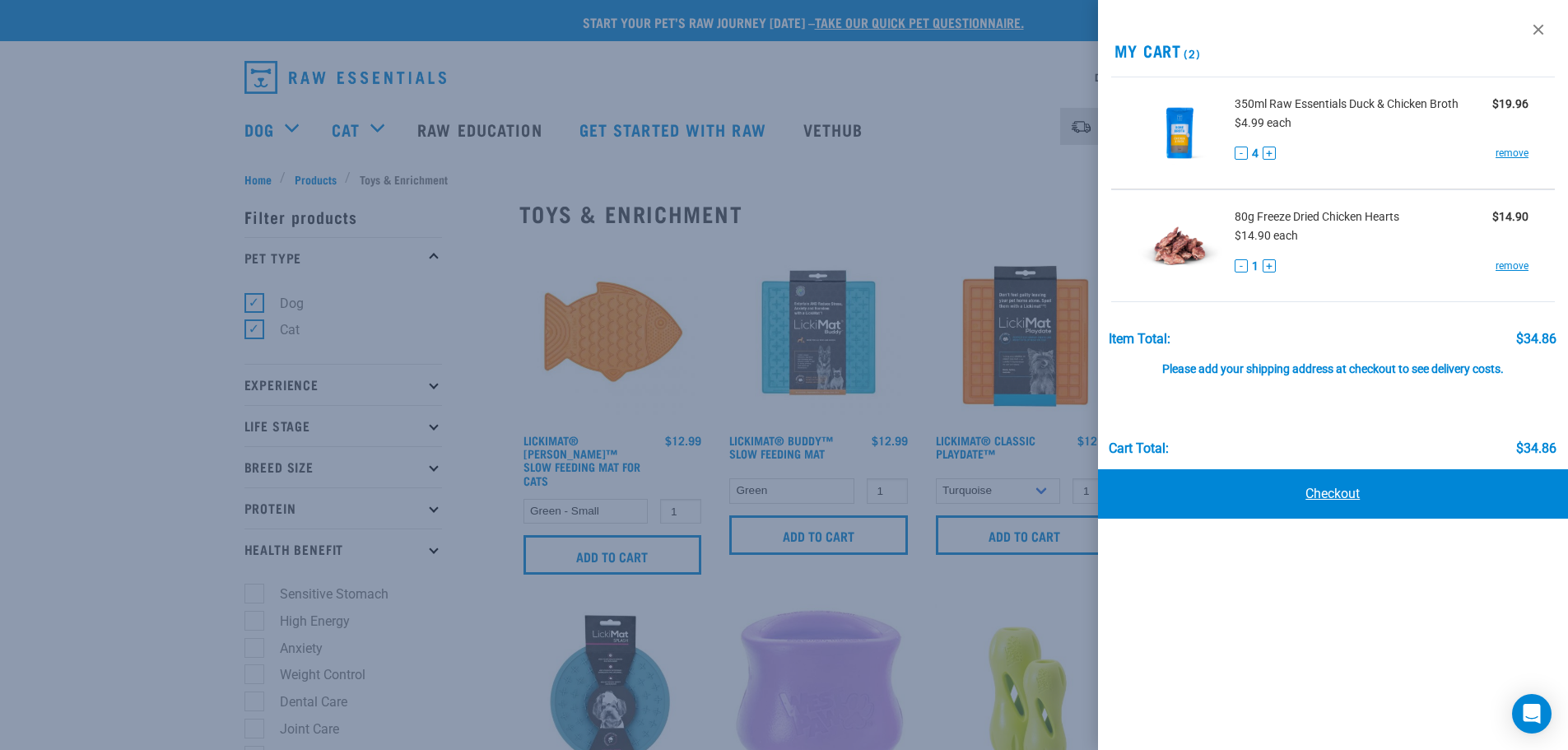
click at [1334, 499] on link "Checkout" at bounding box center [1333, 494] width 471 height 50
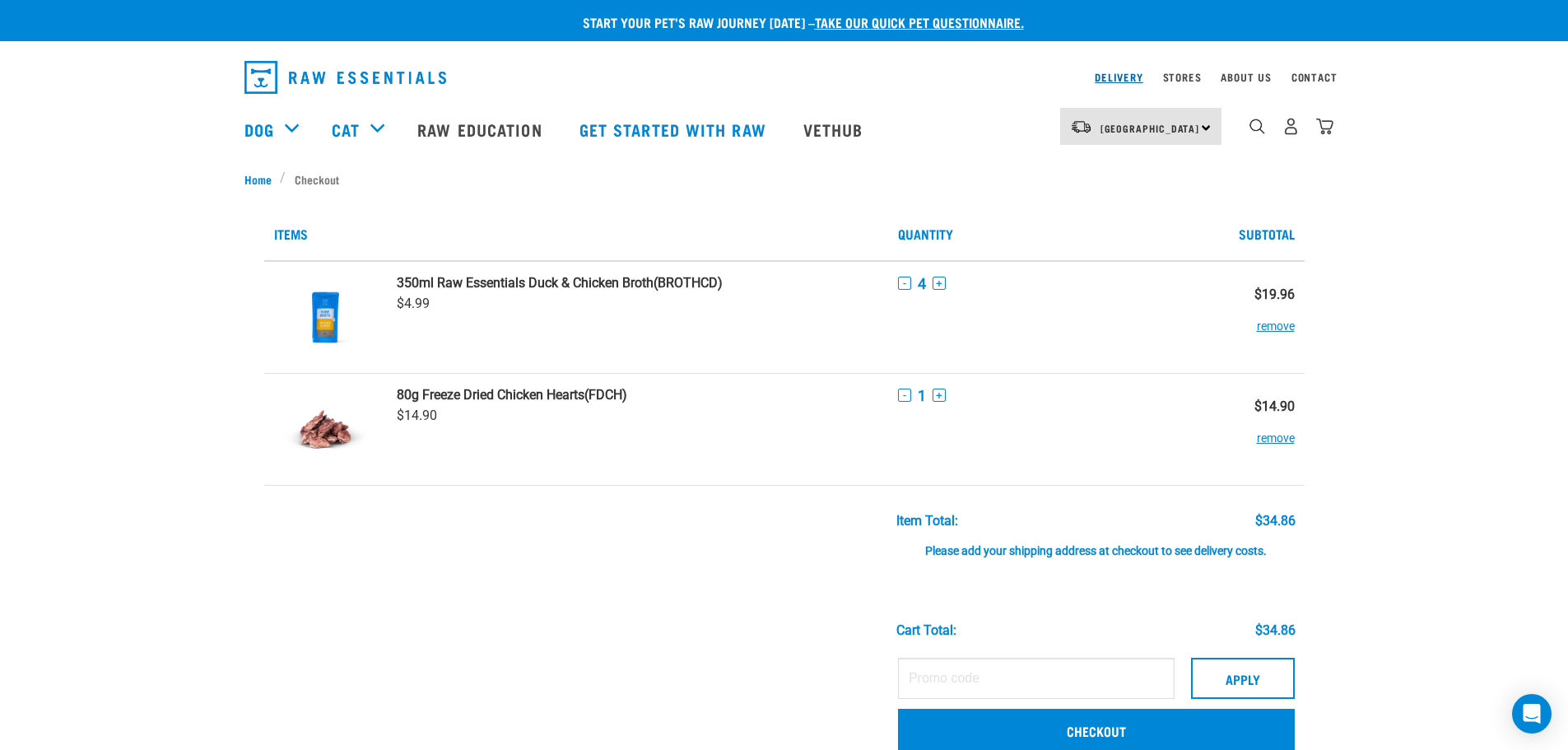
click at [1125, 77] on link "Delivery" at bounding box center [1119, 77] width 48 height 6
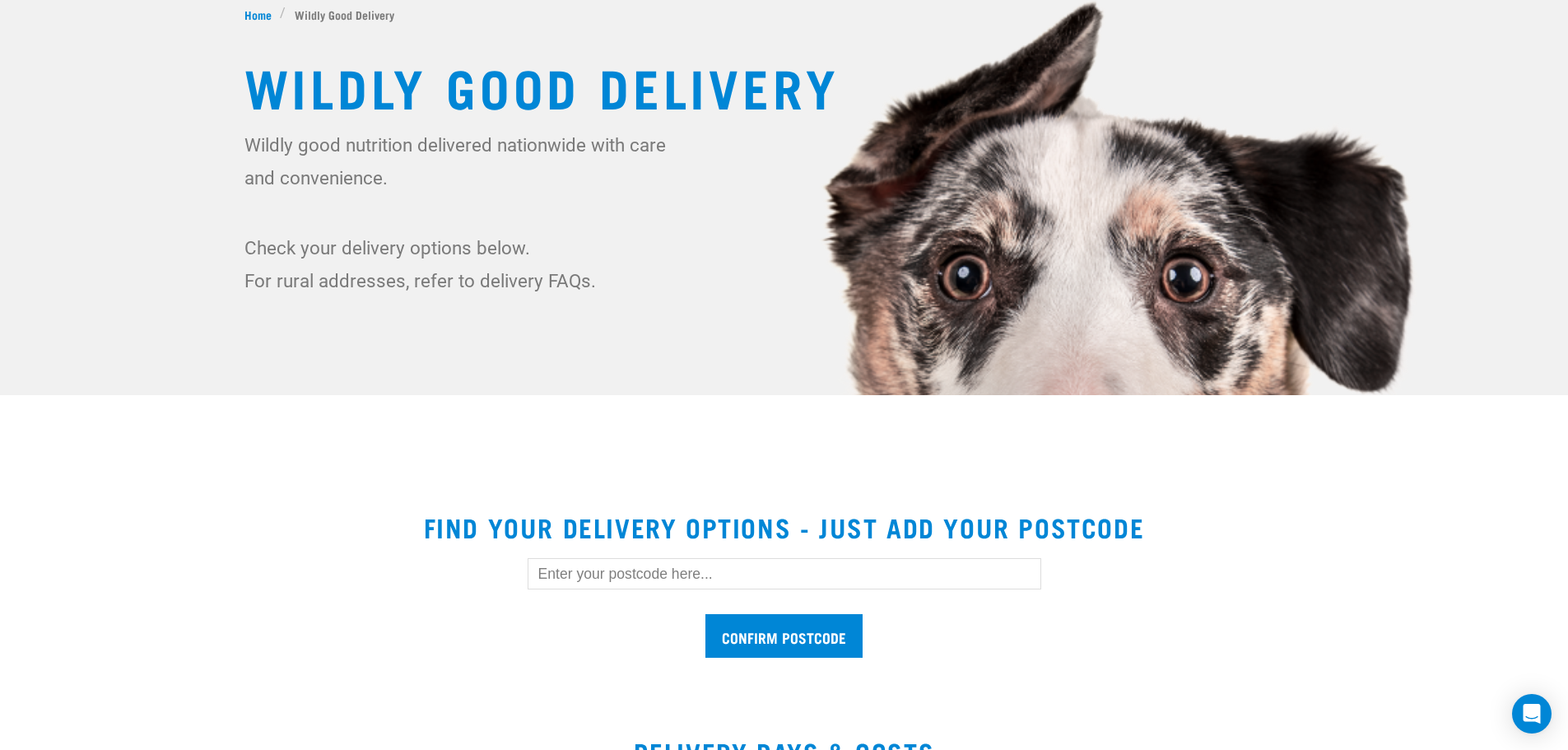
scroll to position [330, 0]
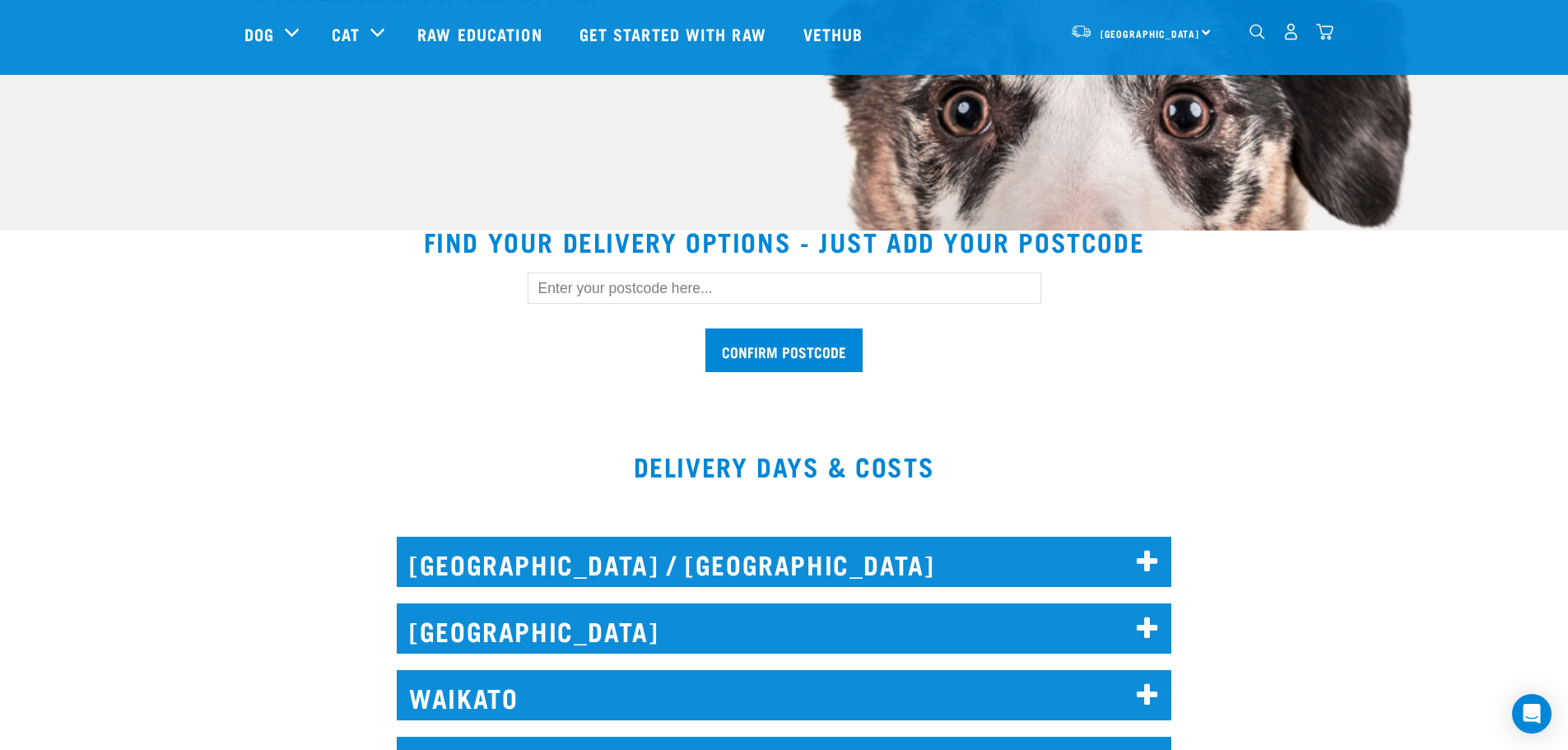
click at [616, 297] on input "text" at bounding box center [784, 288] width 514 height 32
type input "0604"
click at [763, 347] on input "Confirm postcode" at bounding box center [784, 350] width 157 height 44
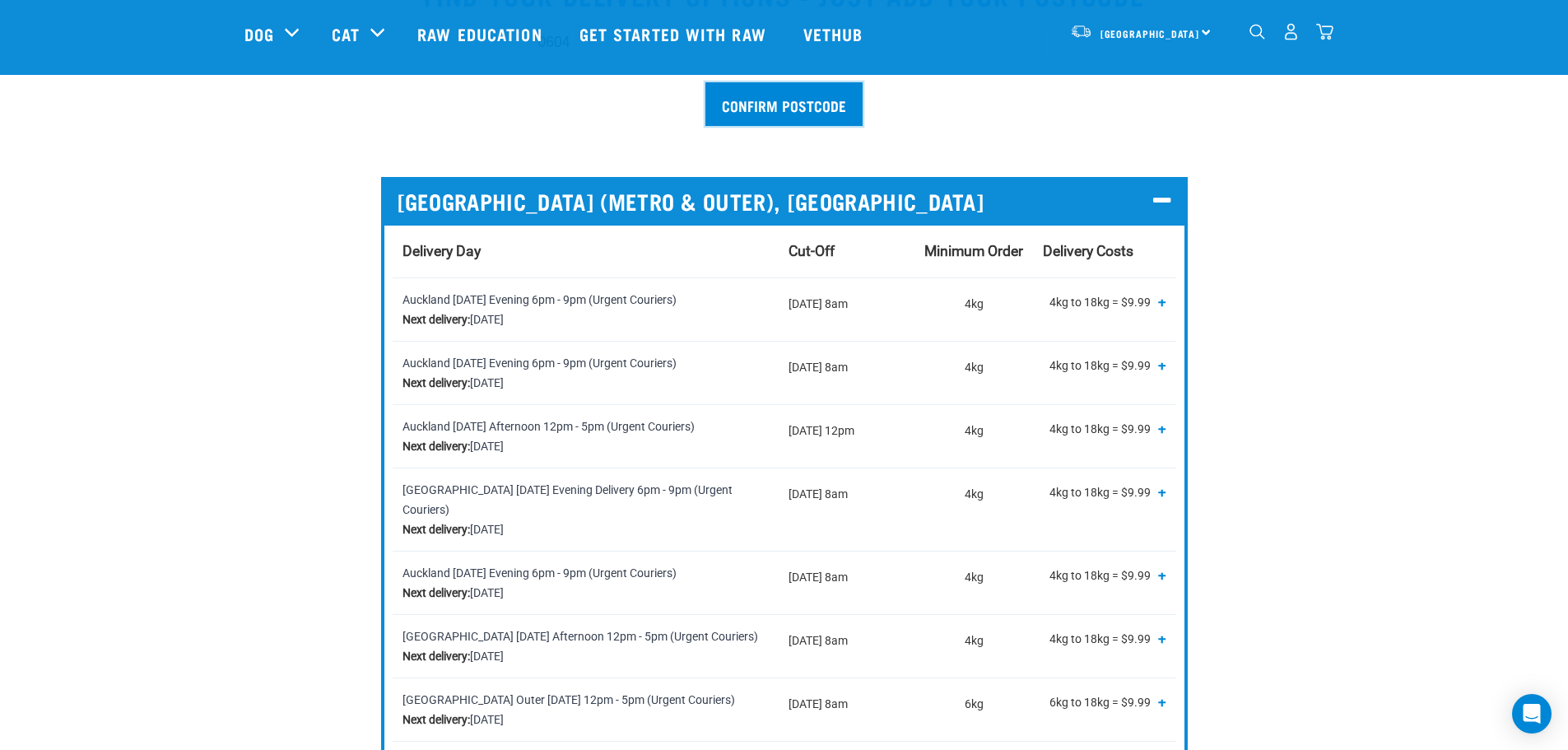
scroll to position [576, 0]
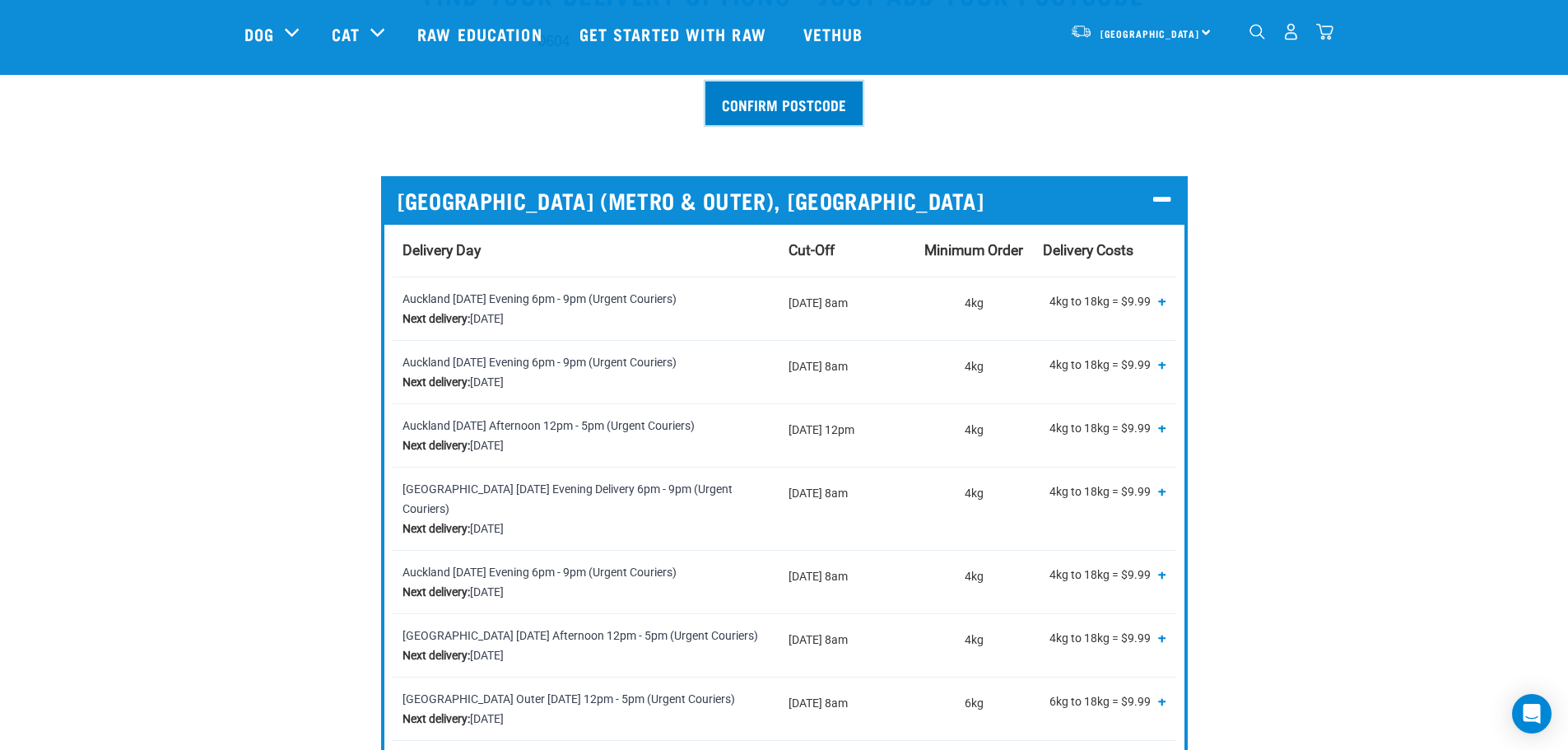
click at [764, 106] on input "Confirm postcode" at bounding box center [784, 103] width 157 height 44
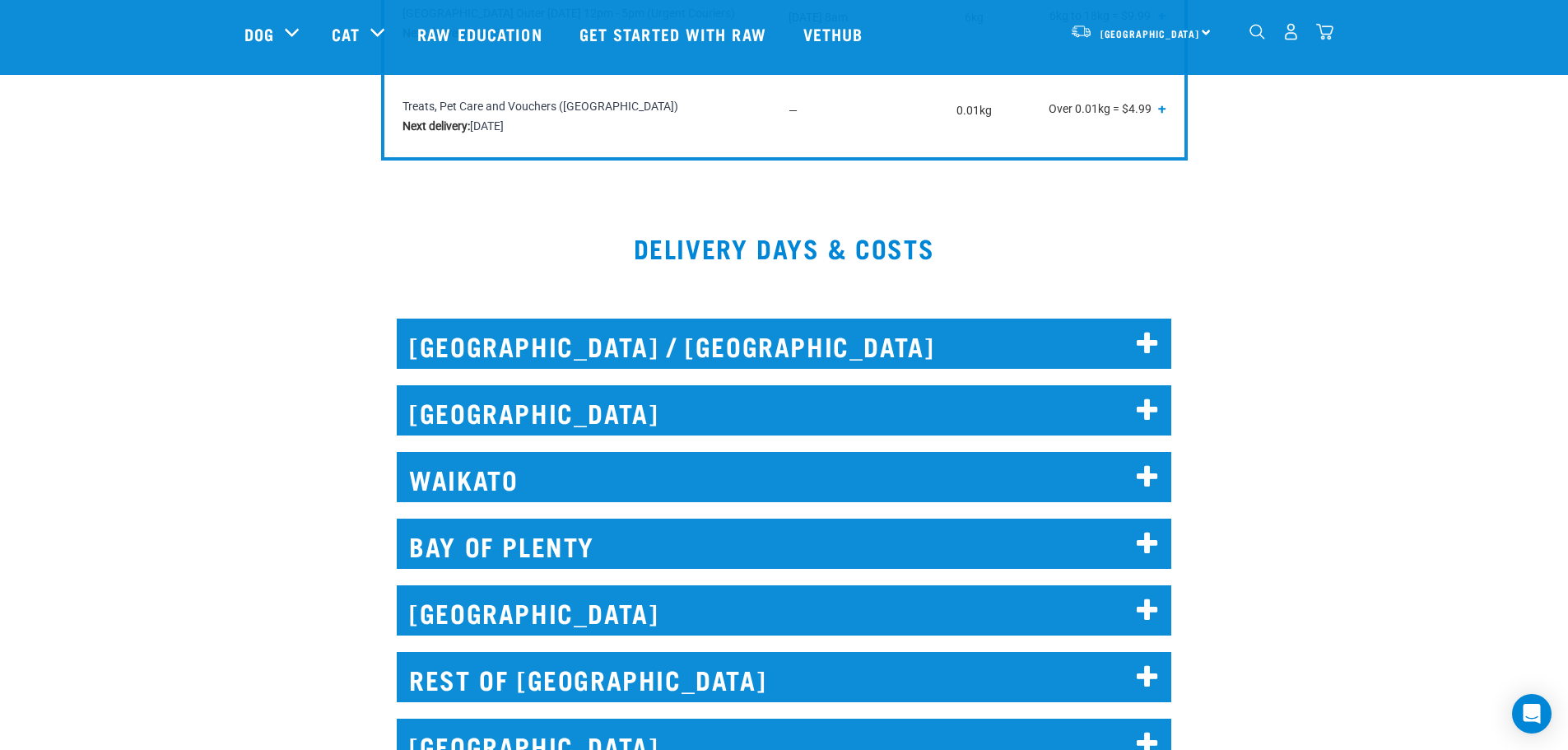
scroll to position [1400, 0]
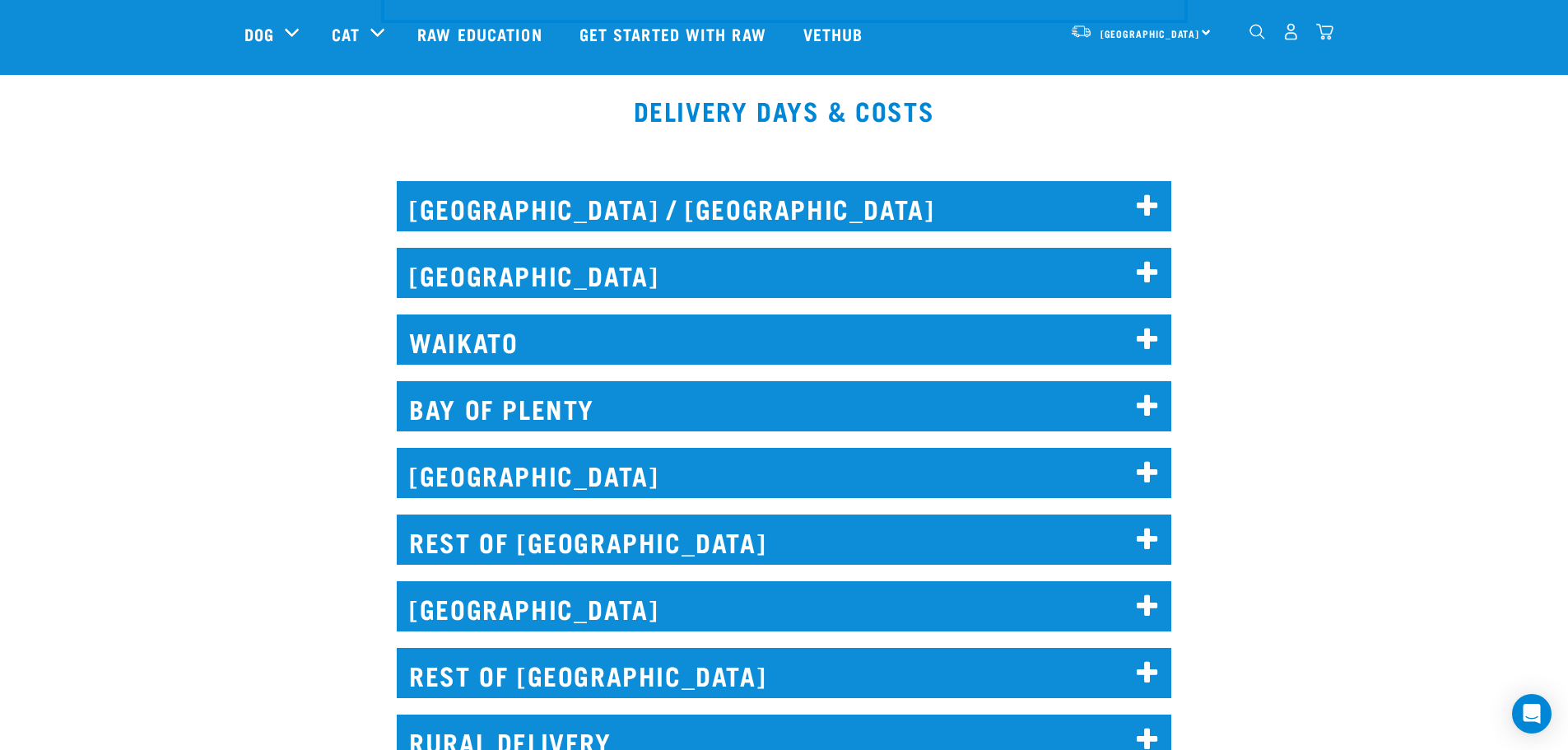
click at [1145, 193] on icon at bounding box center [1148, 206] width 22 height 27
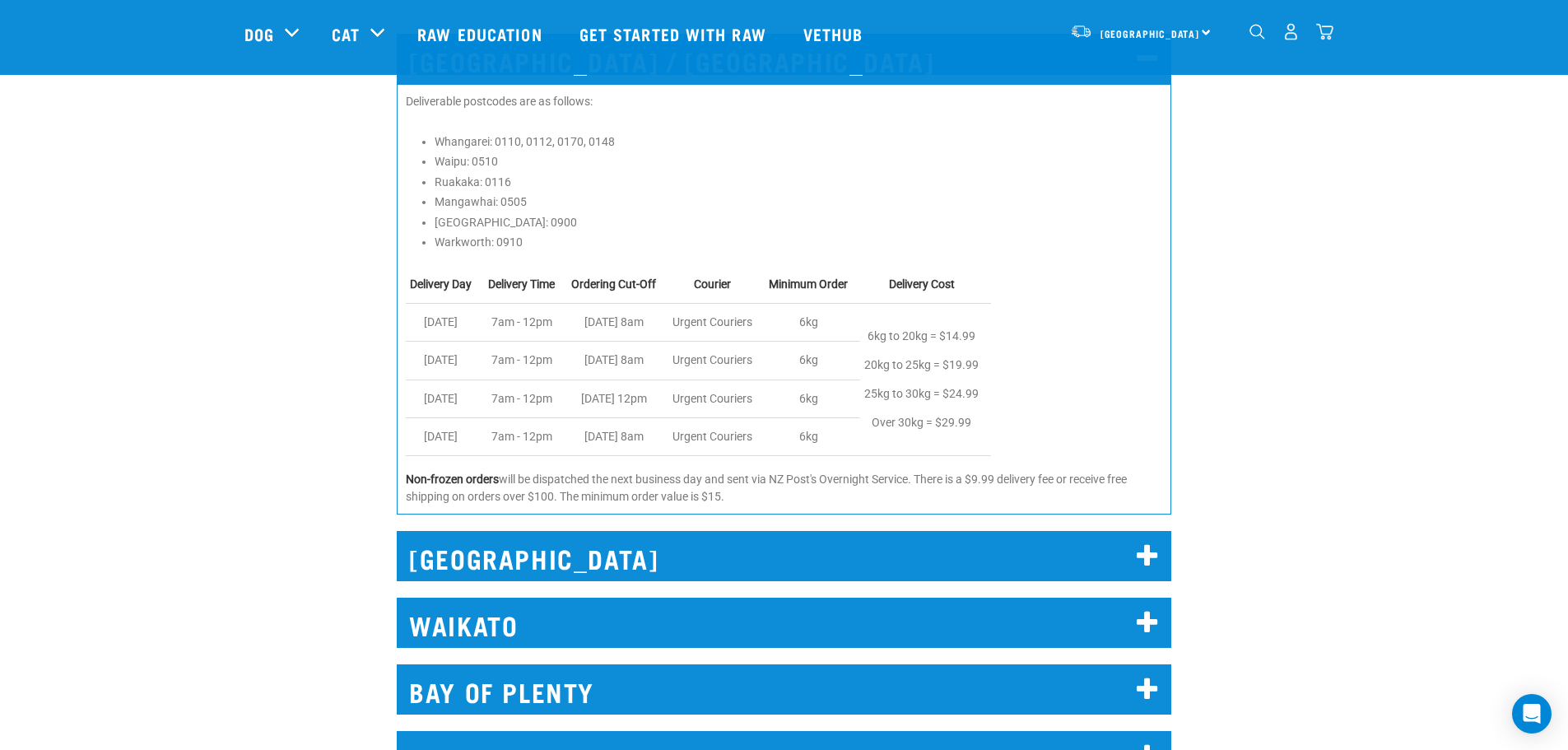
scroll to position [1729, 0]
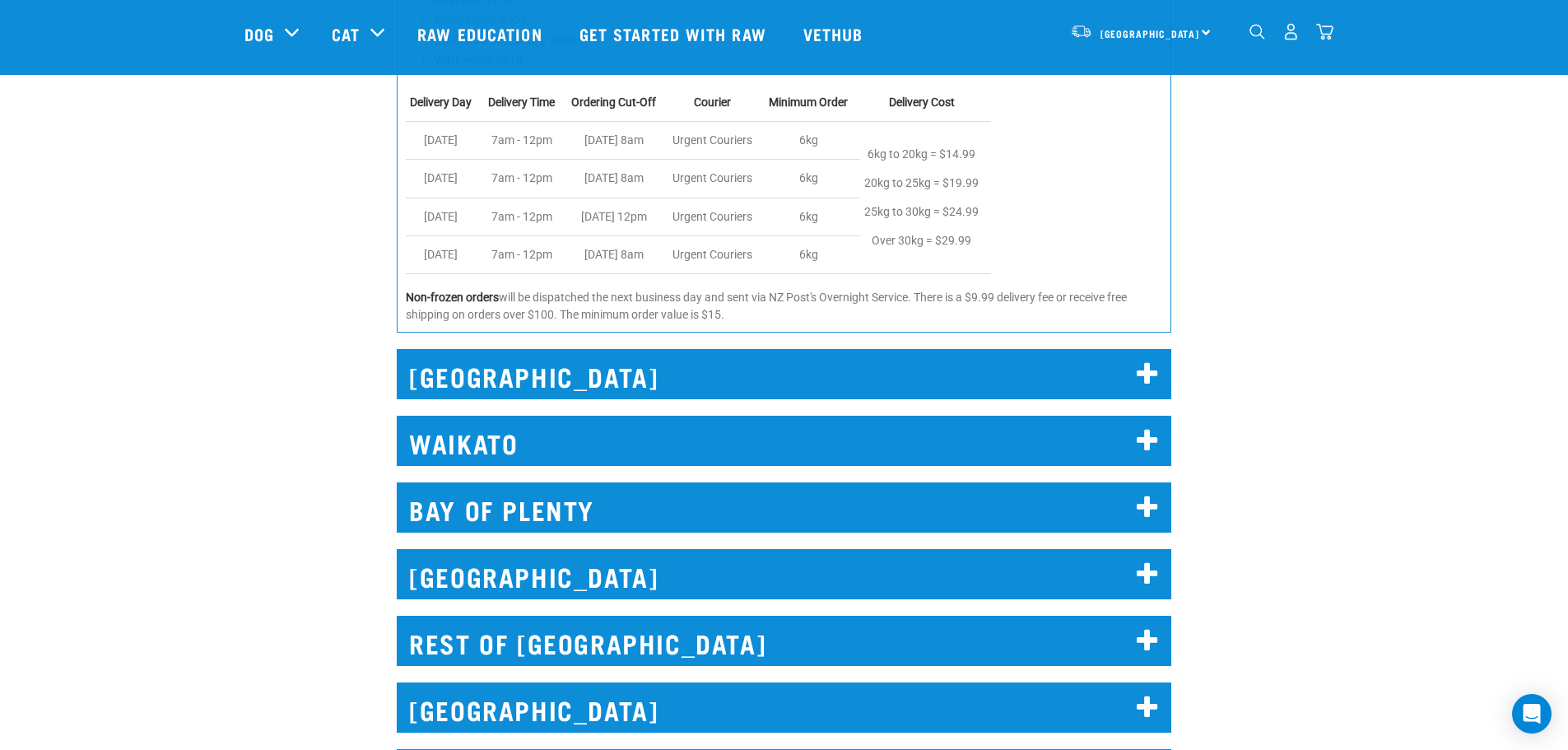
click at [1149, 361] on icon at bounding box center [1148, 374] width 22 height 27
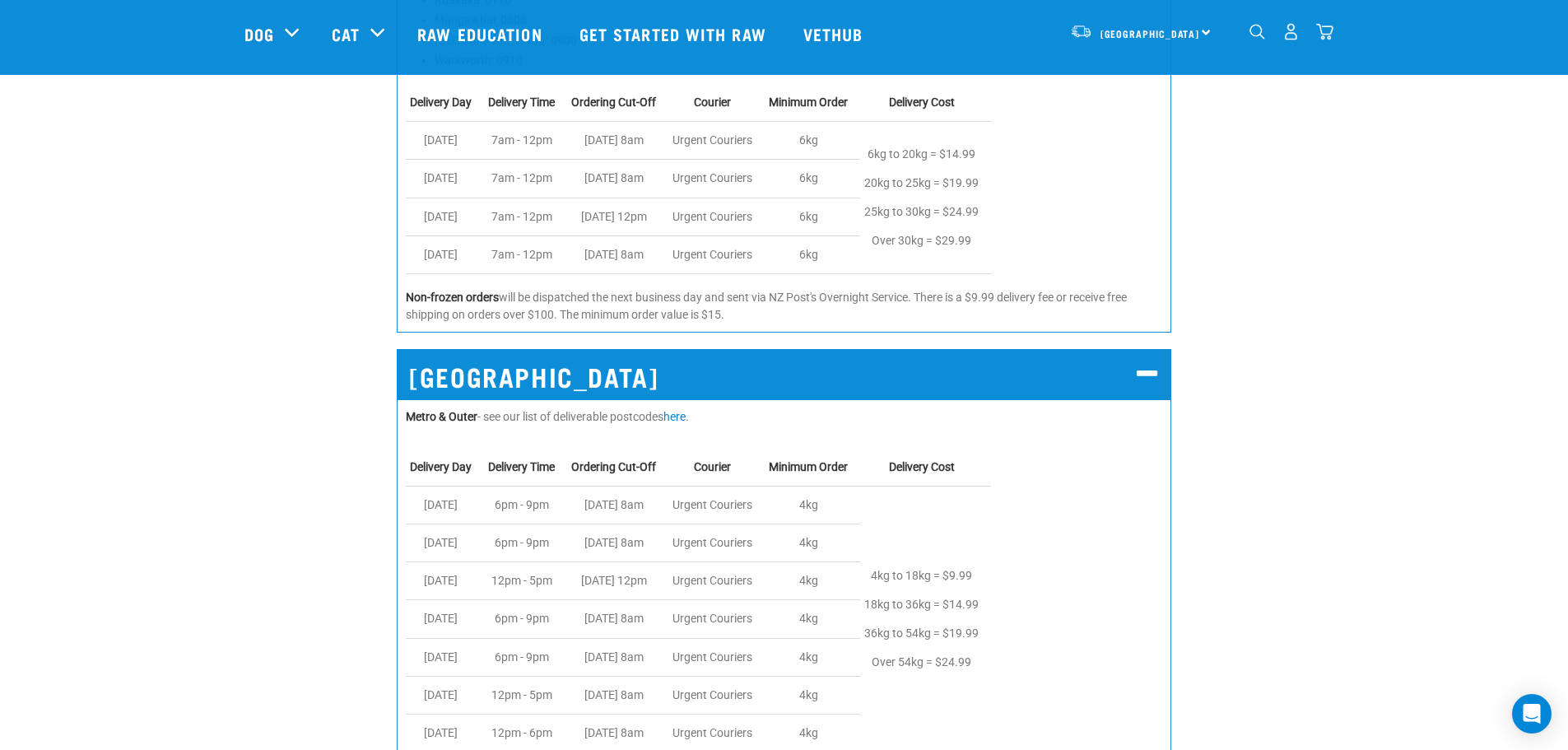
scroll to position [1894, 0]
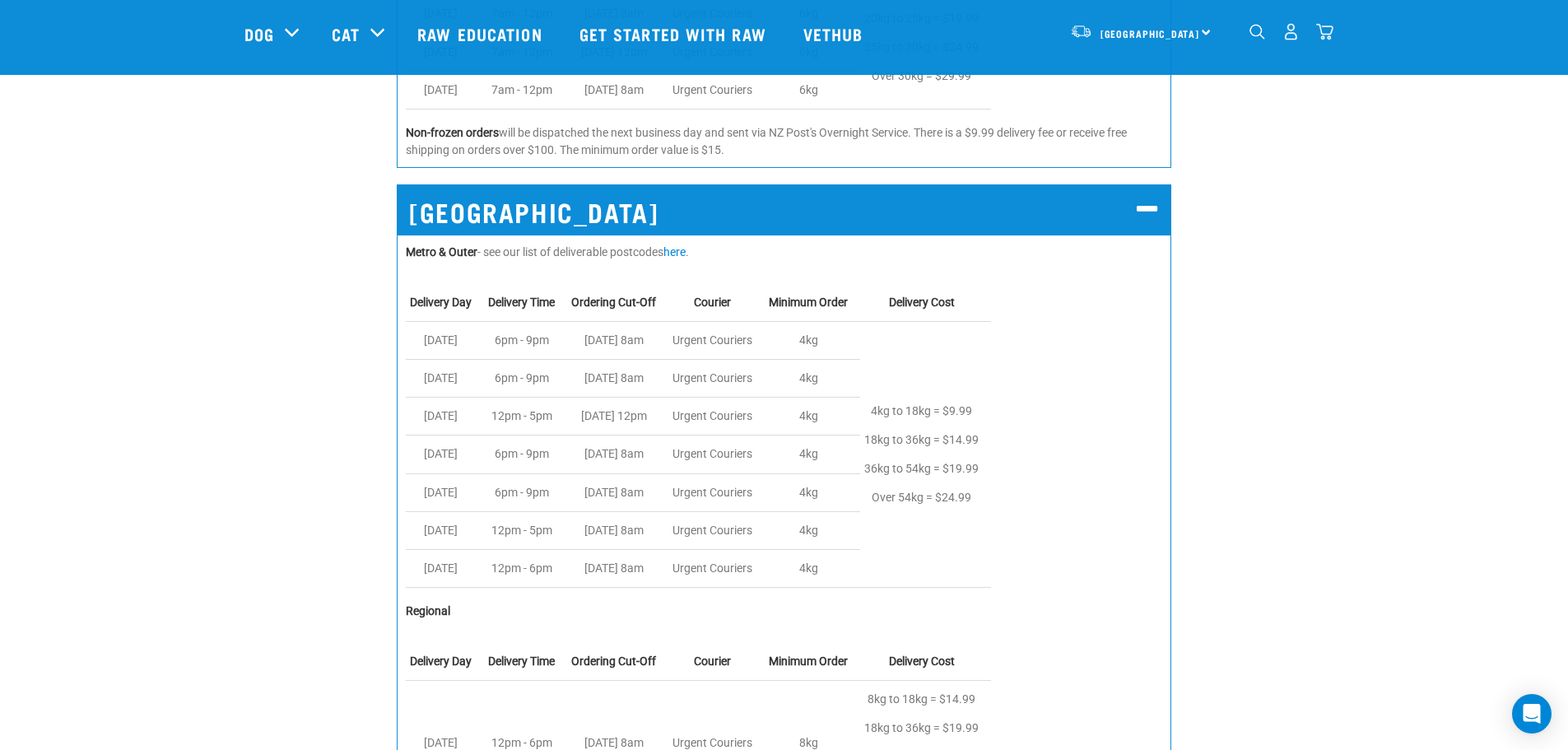
click at [1325, 37] on img "dropdown navigation" at bounding box center [1325, 32] width 17 height 17
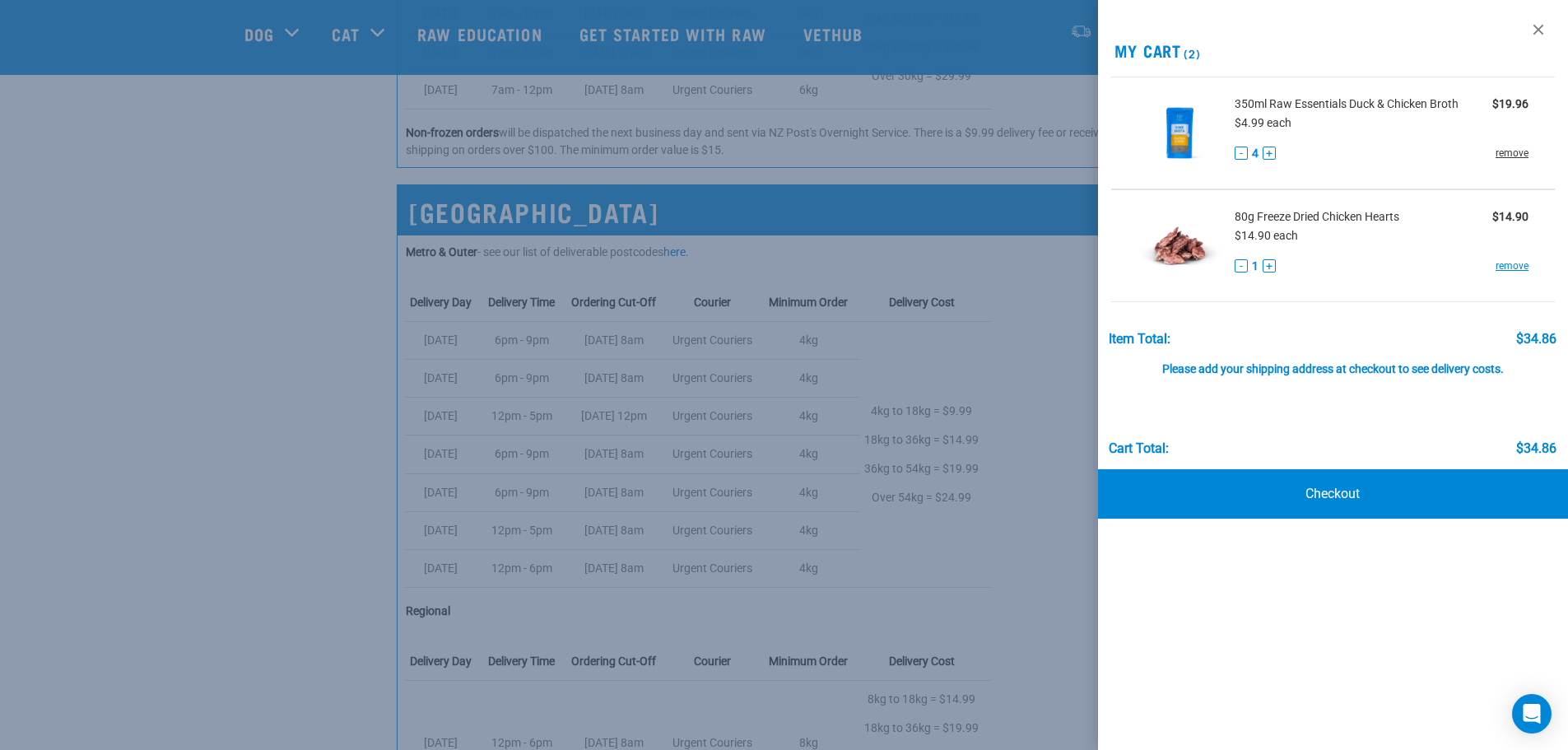
click at [1505, 159] on link "remove" at bounding box center [1512, 152] width 33 height 15
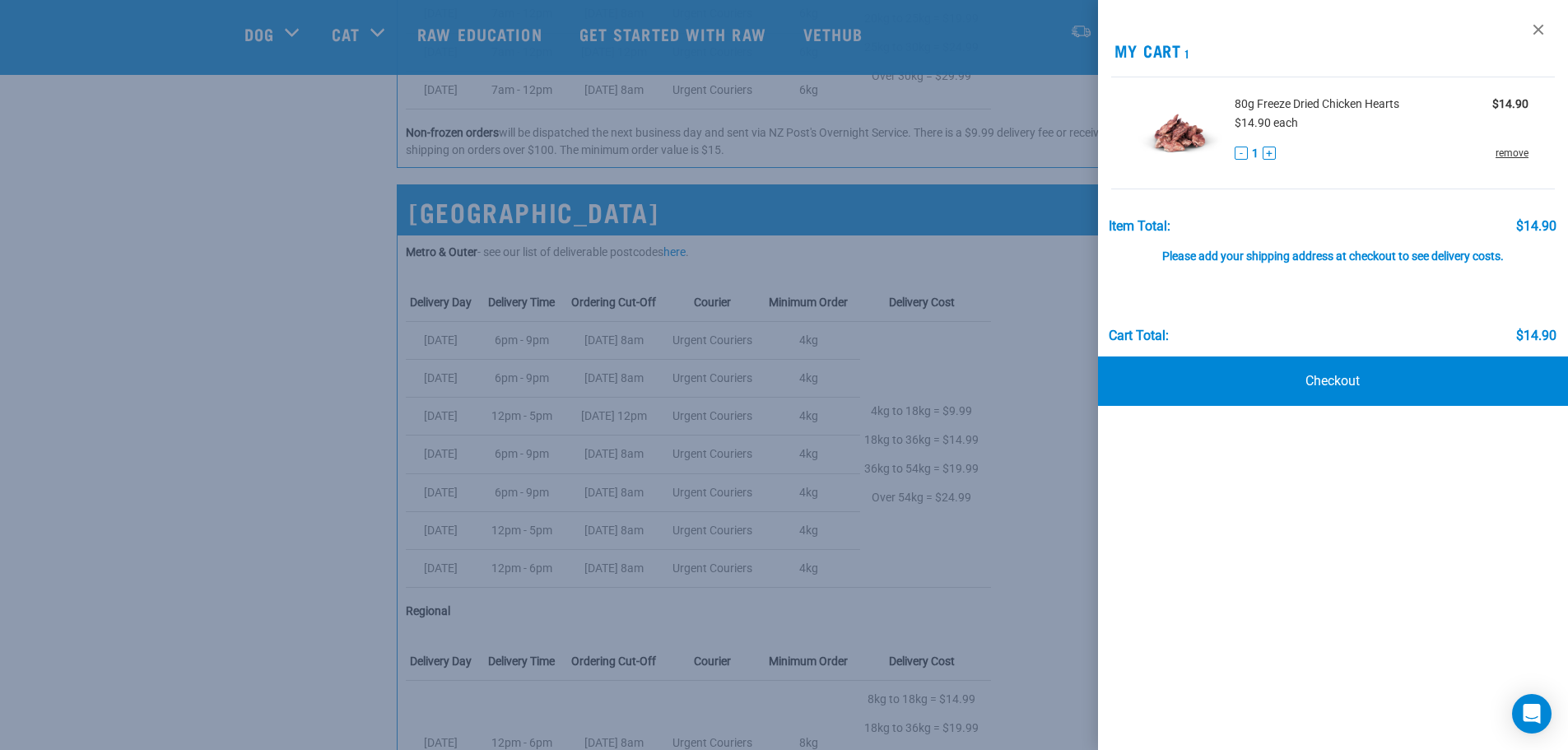
click at [1510, 152] on link "remove" at bounding box center [1512, 152] width 33 height 15
